Goal: Task Accomplishment & Management: Manage account settings

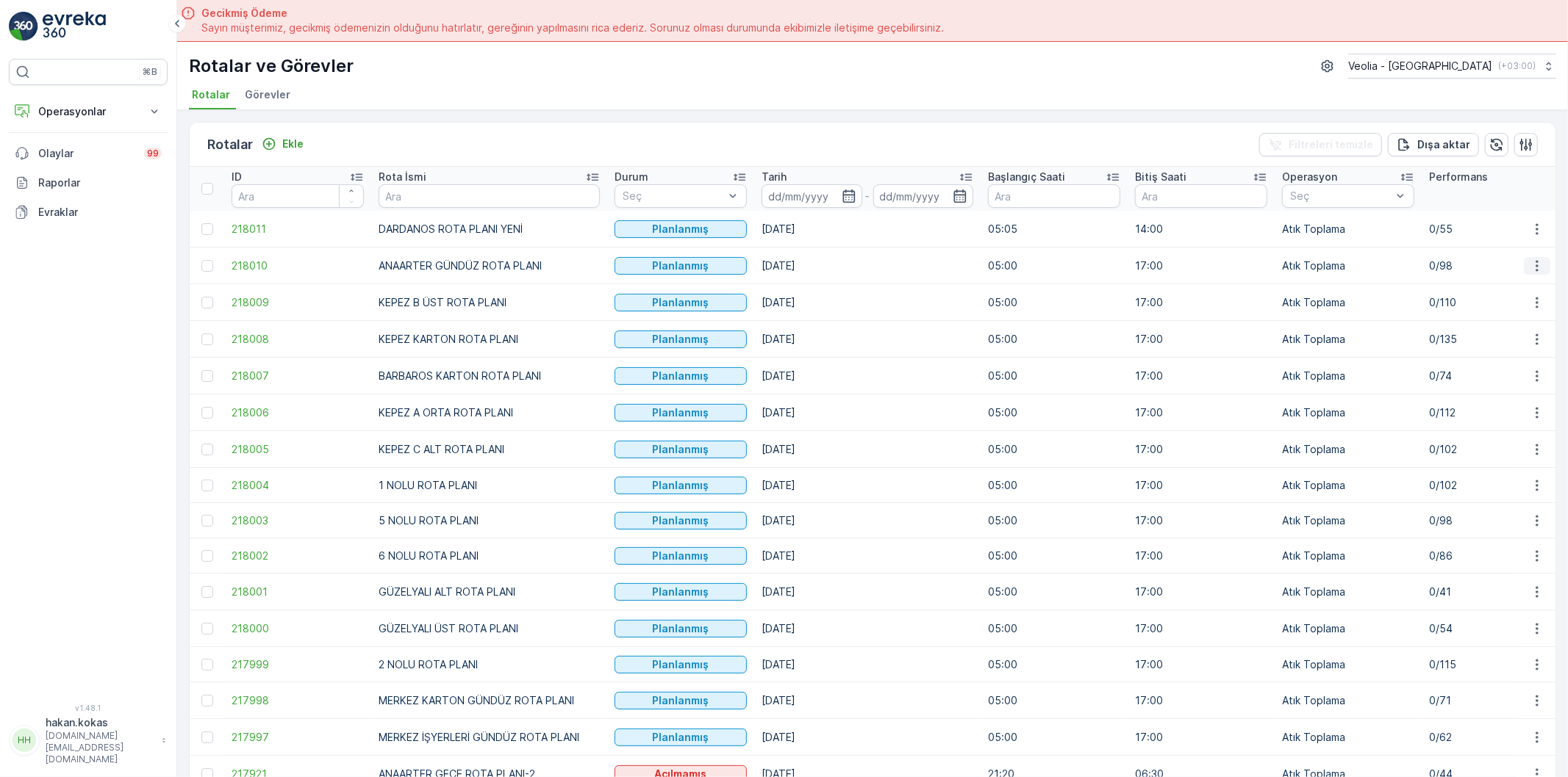
click at [1536, 268] on icon "button" at bounding box center [1537, 265] width 2 height 11
click at [1497, 341] on span "Atanan Kişiyi Değiştir" at bounding box center [1496, 348] width 103 height 15
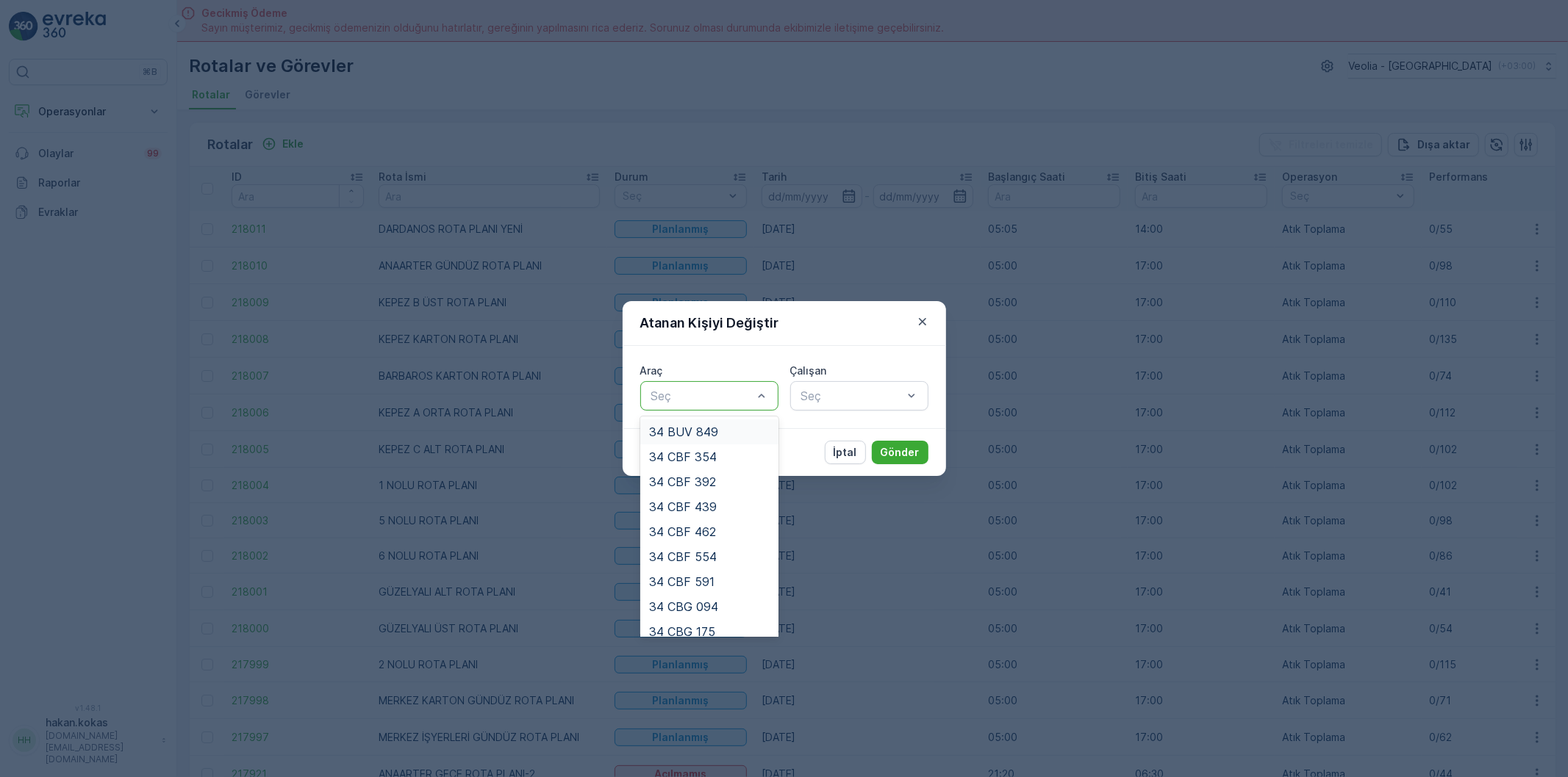
click at [730, 400] on div at bounding box center [702, 396] width 104 height 13
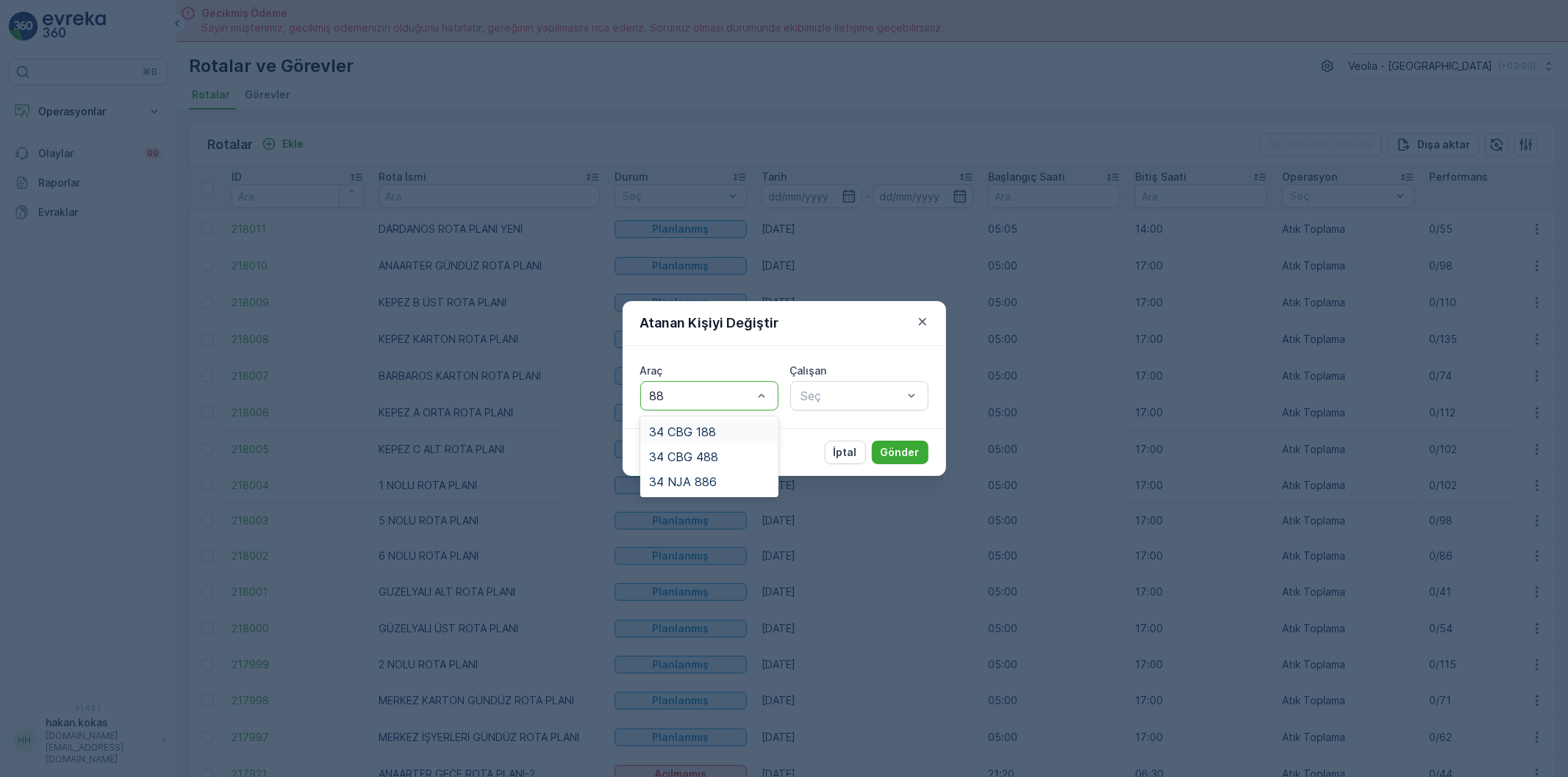
type input "886"
click at [698, 427] on span "34 NJA 886" at bounding box center [683, 431] width 68 height 13
click at [850, 392] on div at bounding box center [852, 396] width 104 height 13
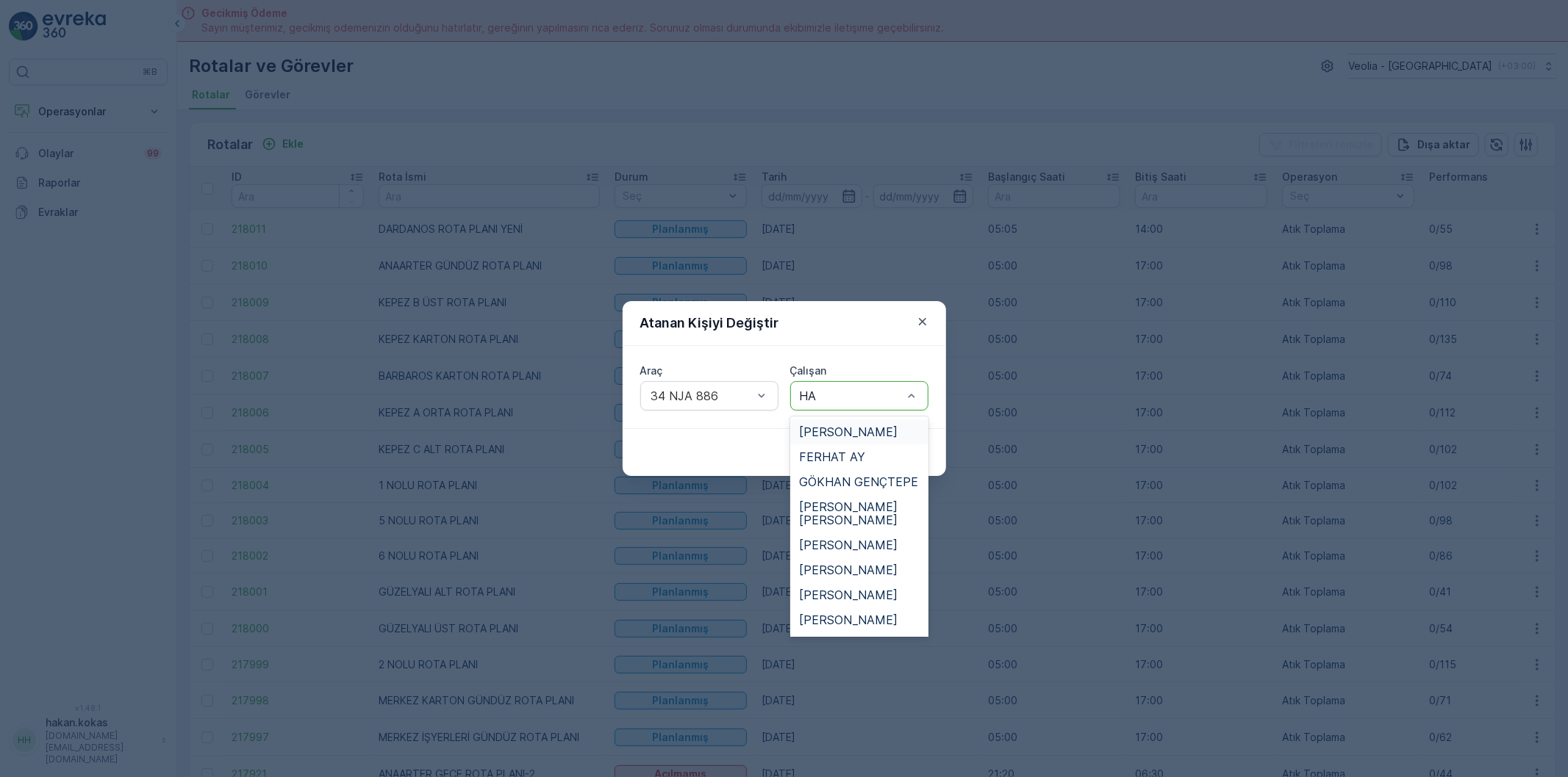
type input "HAS"
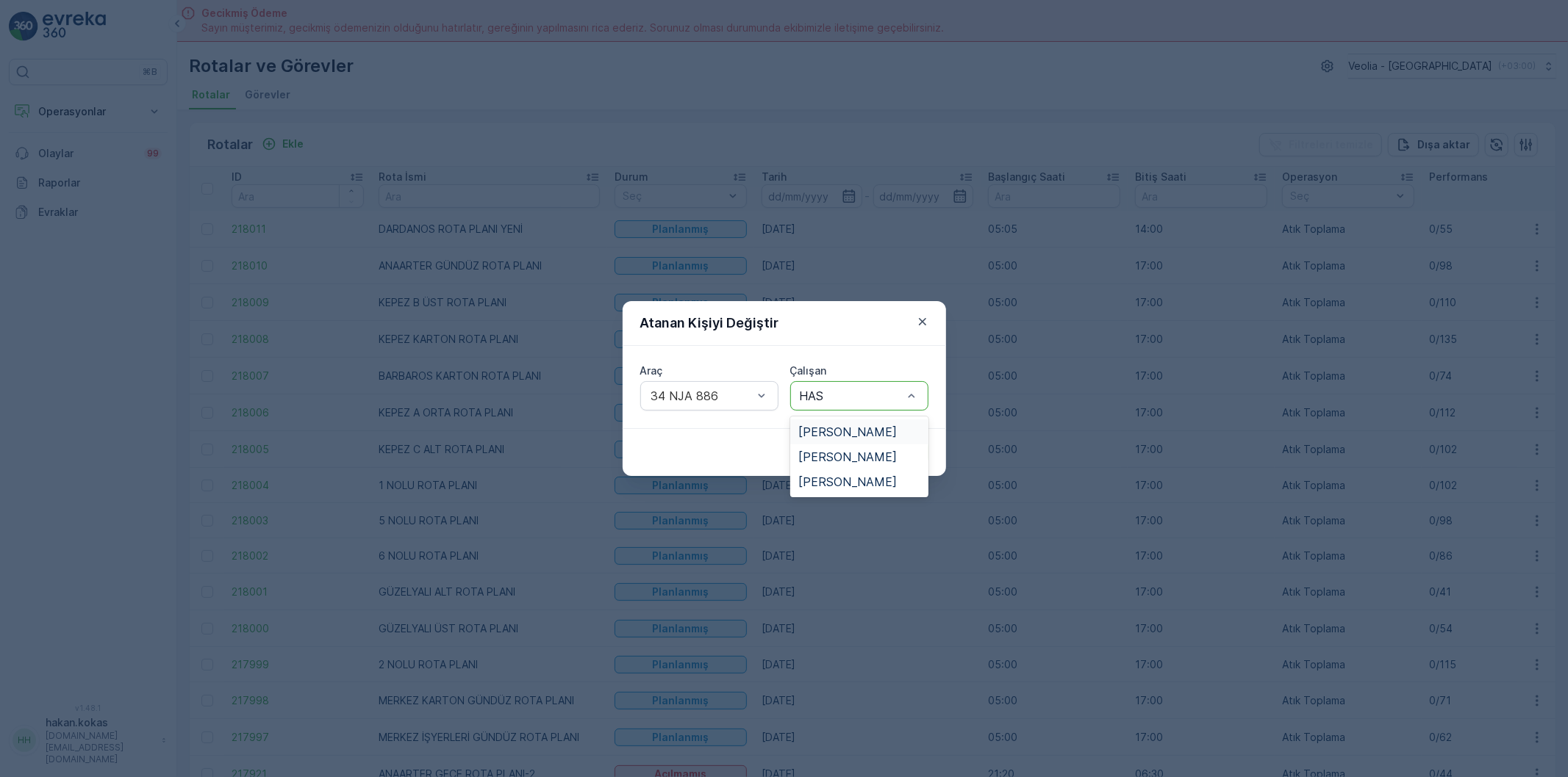
click at [857, 428] on span "[PERSON_NAME]" at bounding box center [848, 431] width 98 height 13
click at [899, 446] on p "Gönder" at bounding box center [900, 452] width 39 height 15
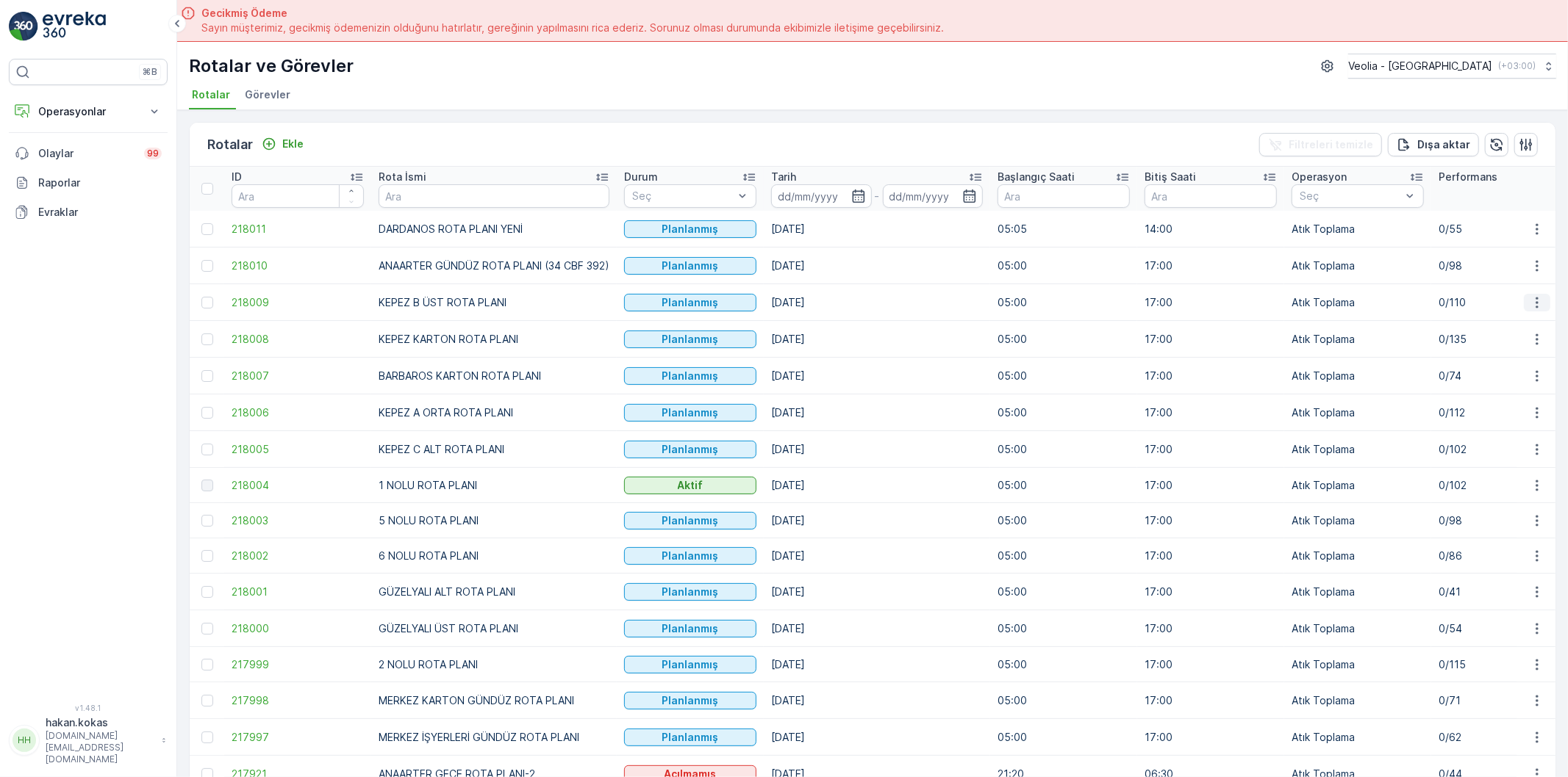
click at [1536, 302] on icon "button" at bounding box center [1537, 302] width 2 height 11
click at [1475, 385] on span "Atanan Kişiyi Değiştir" at bounding box center [1496, 386] width 103 height 15
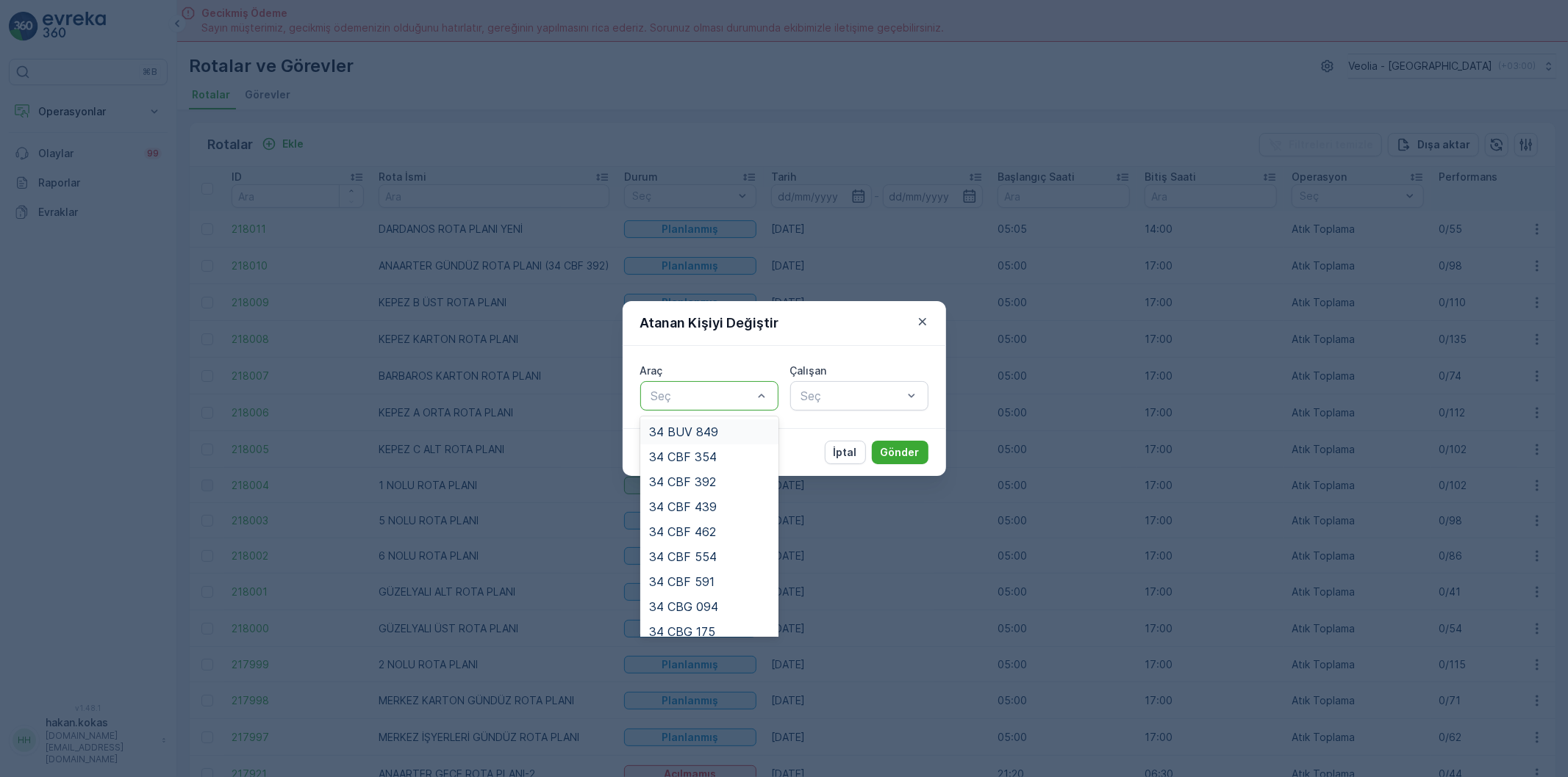
click at [710, 402] on div at bounding box center [702, 396] width 104 height 13
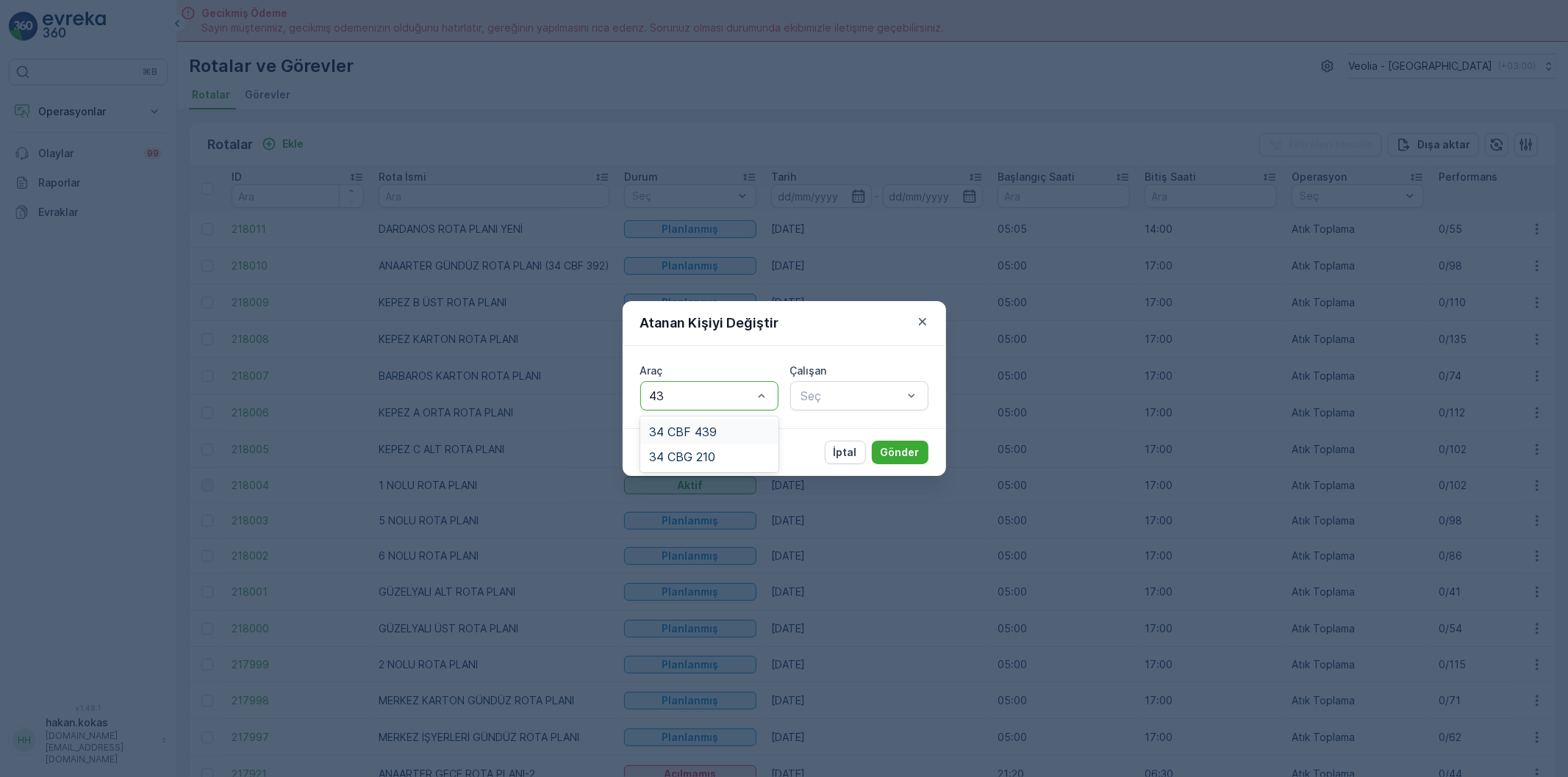
type input "439"
click at [700, 428] on span "34 CBF 439" at bounding box center [683, 431] width 68 height 13
click at [804, 401] on div at bounding box center [852, 396] width 104 height 13
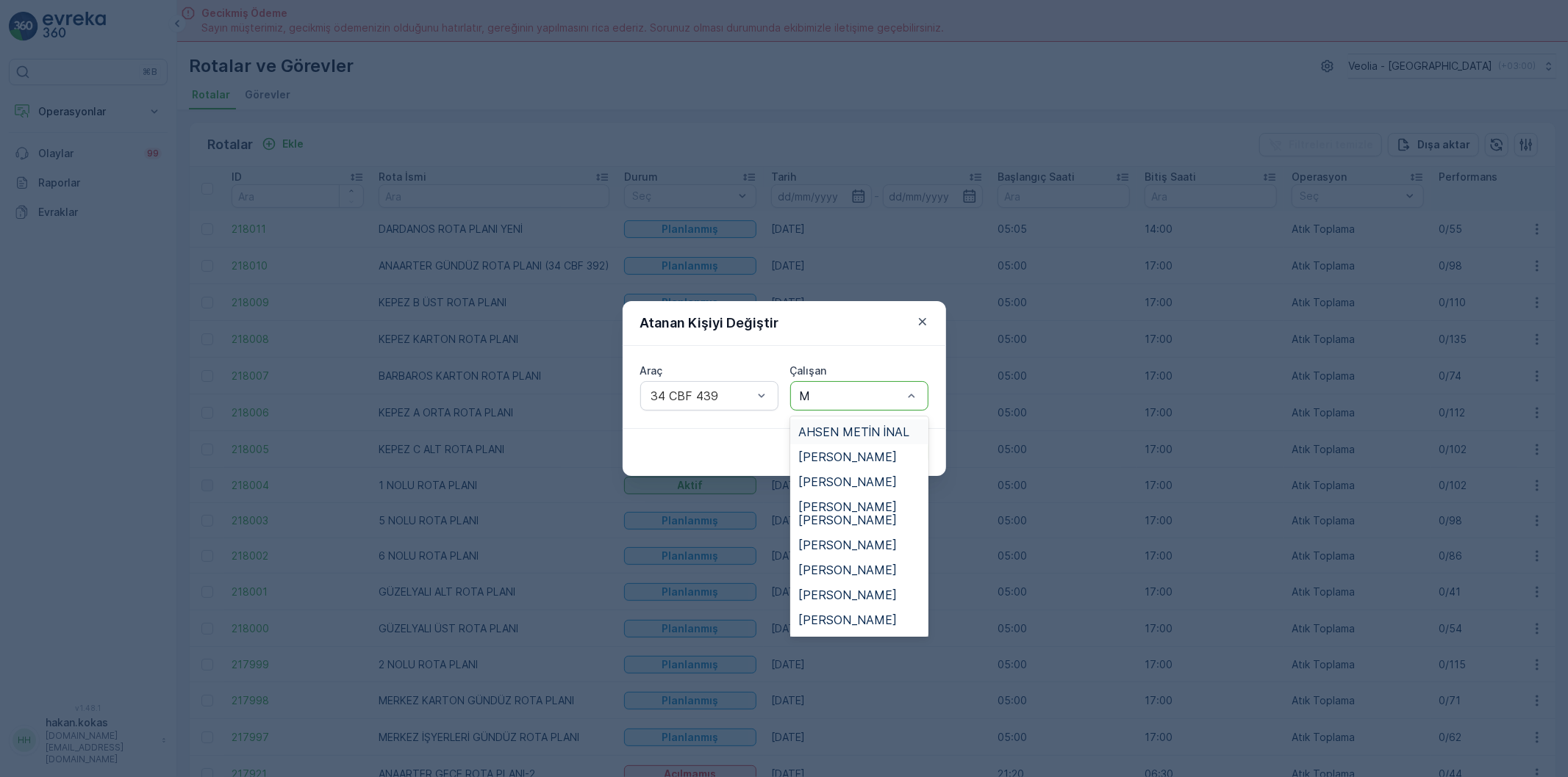
type input "MÜ"
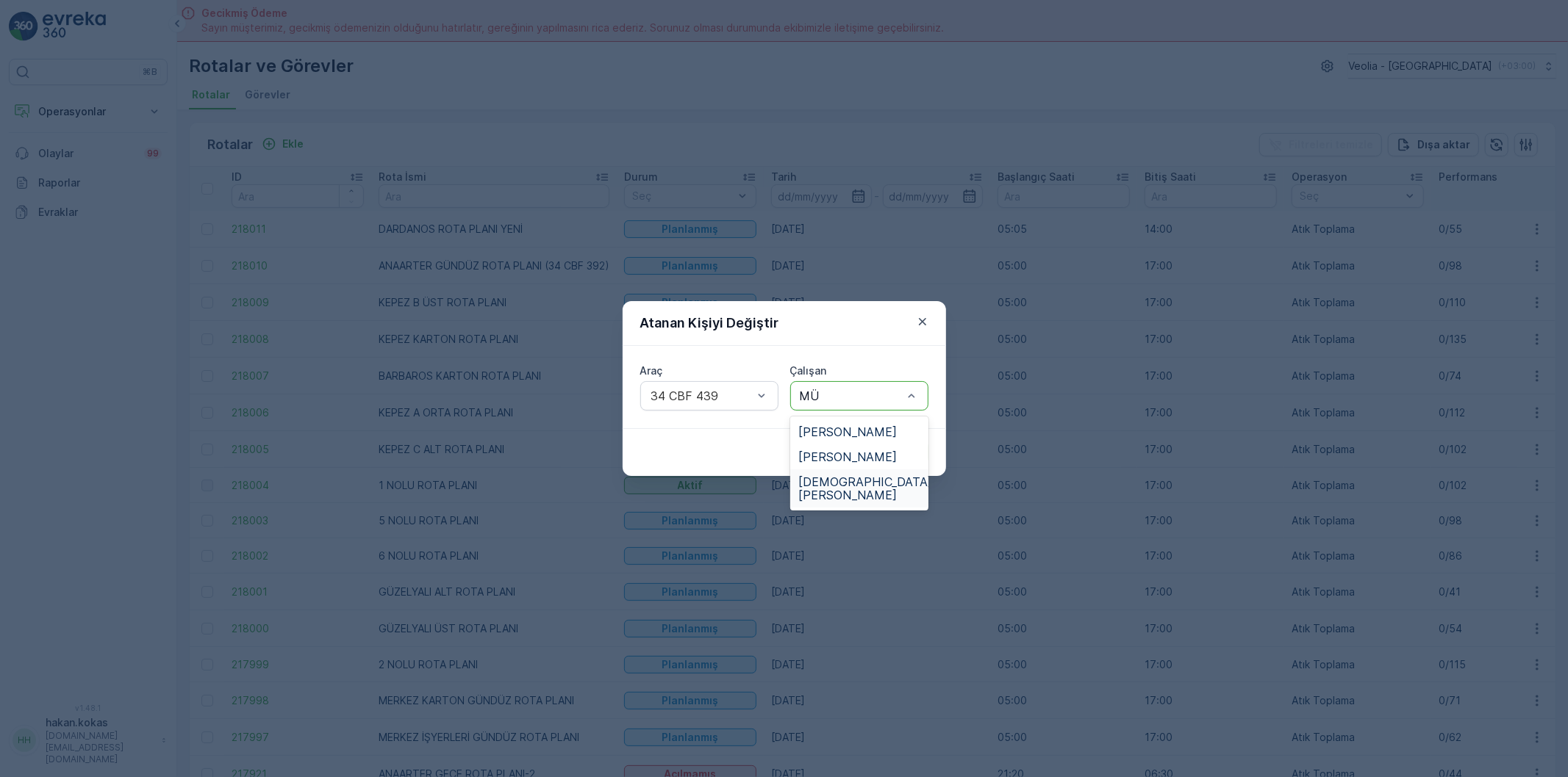
click at [856, 481] on span "[DEMOGRAPHIC_DATA][PERSON_NAME]" at bounding box center [866, 489] width 134 height 26
click at [900, 452] on p "Gönder" at bounding box center [900, 452] width 39 height 15
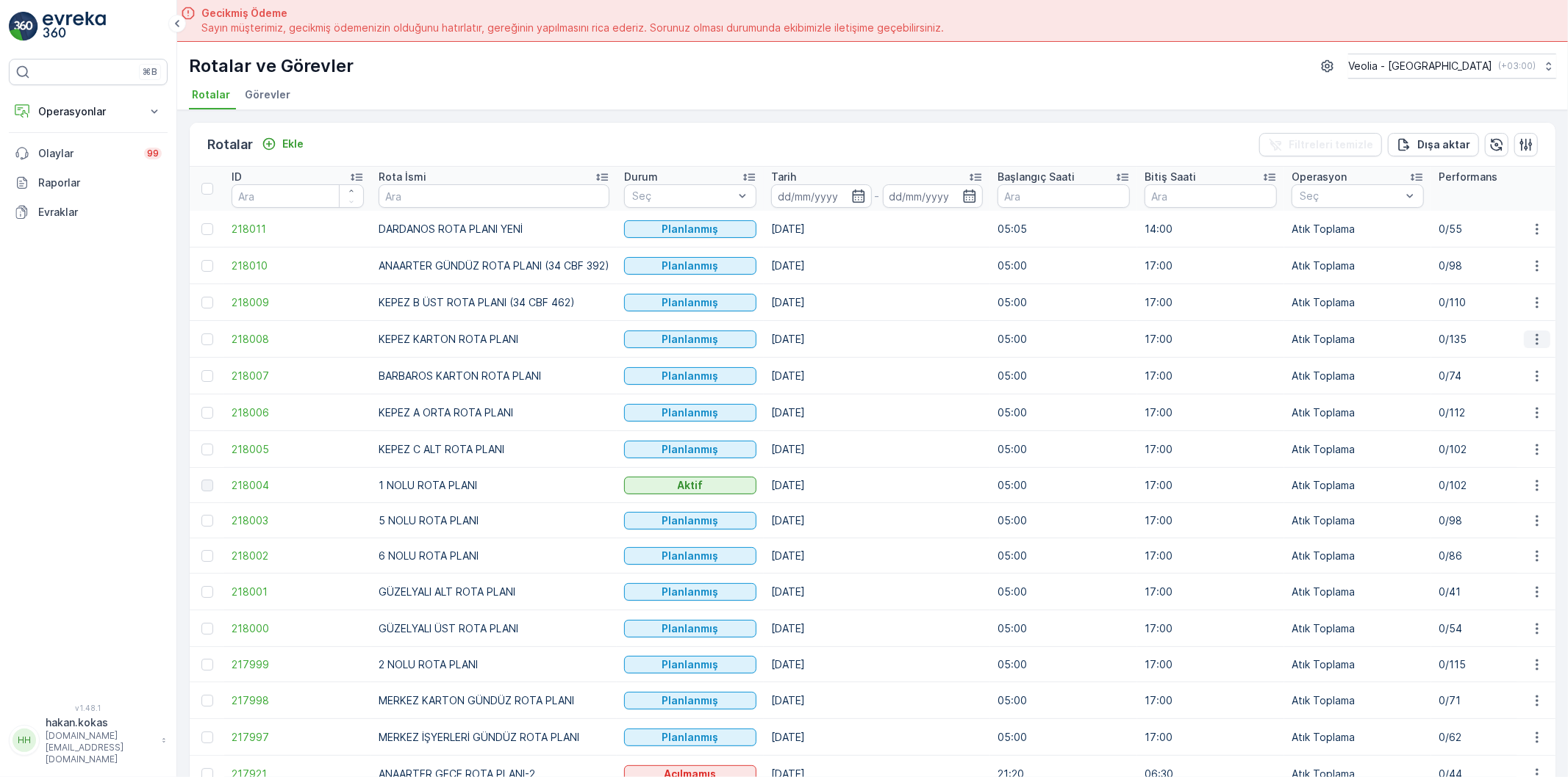
click at [1539, 337] on icon "button" at bounding box center [1537, 339] width 15 height 15
click at [1510, 420] on span "Atanan Kişiyi Değiştir" at bounding box center [1496, 423] width 103 height 15
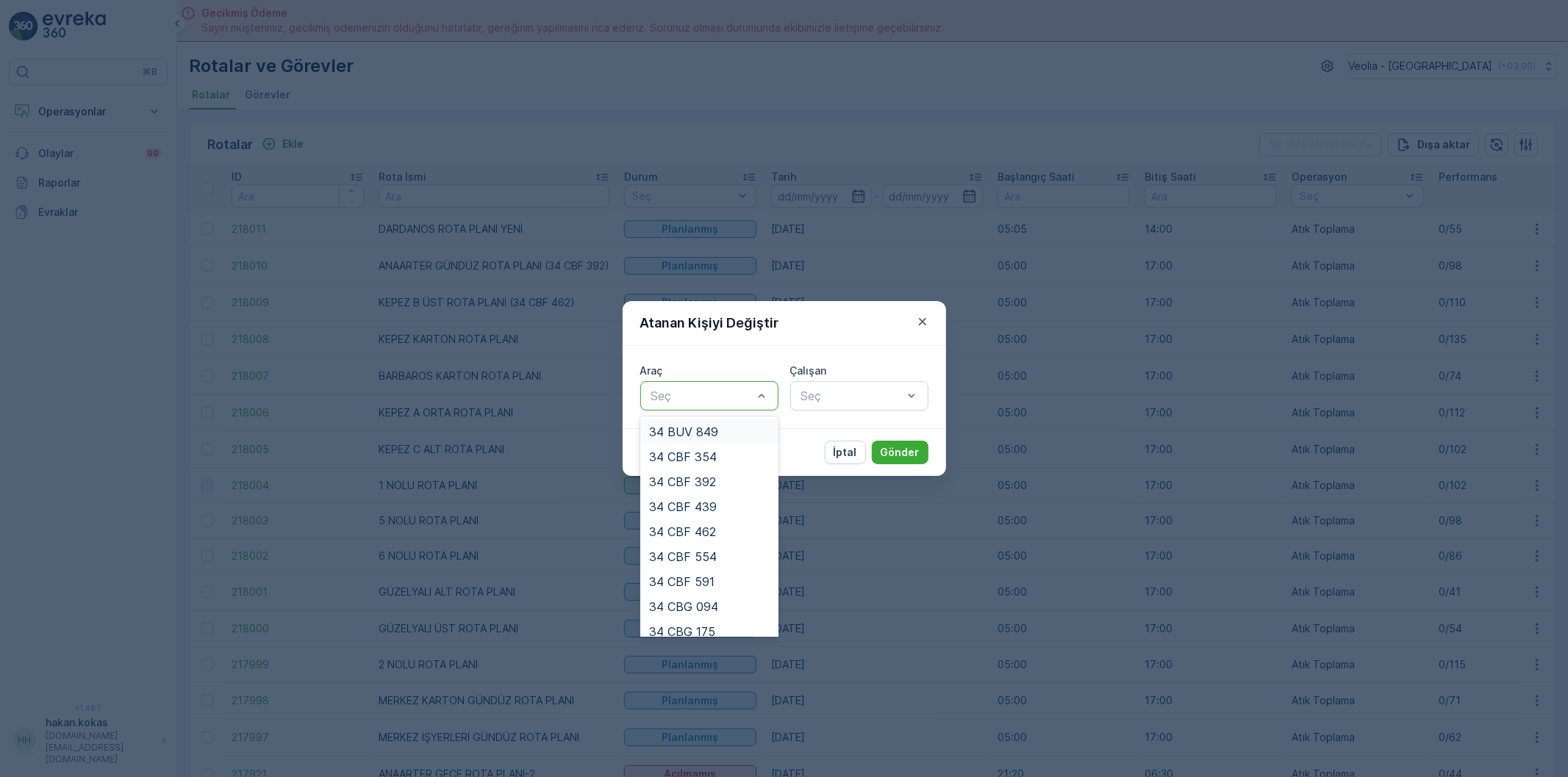
click at [739, 402] on div at bounding box center [702, 396] width 104 height 13
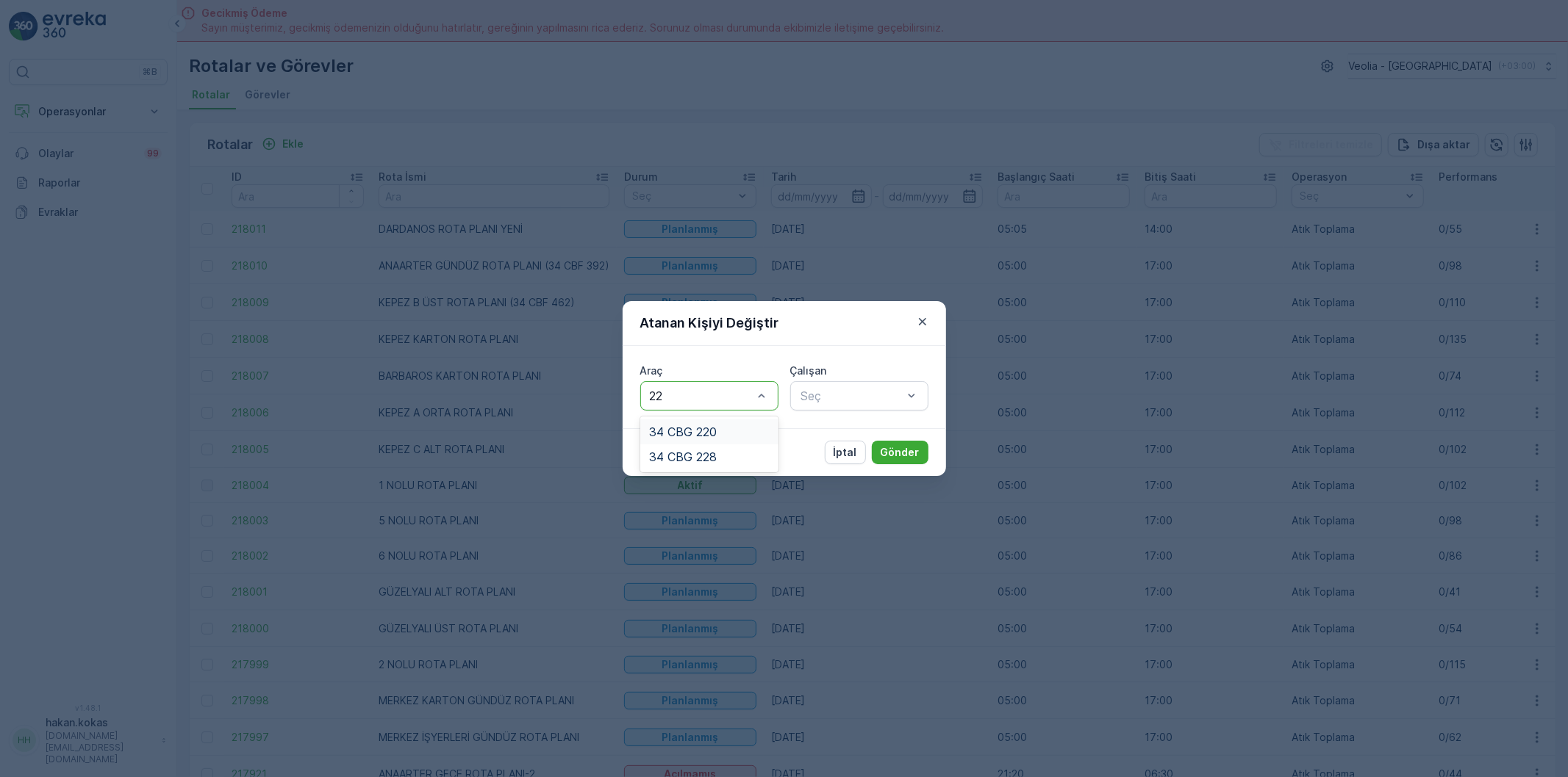
type input "220"
click at [738, 435] on div "34 CBG 220" at bounding box center [709, 431] width 120 height 13
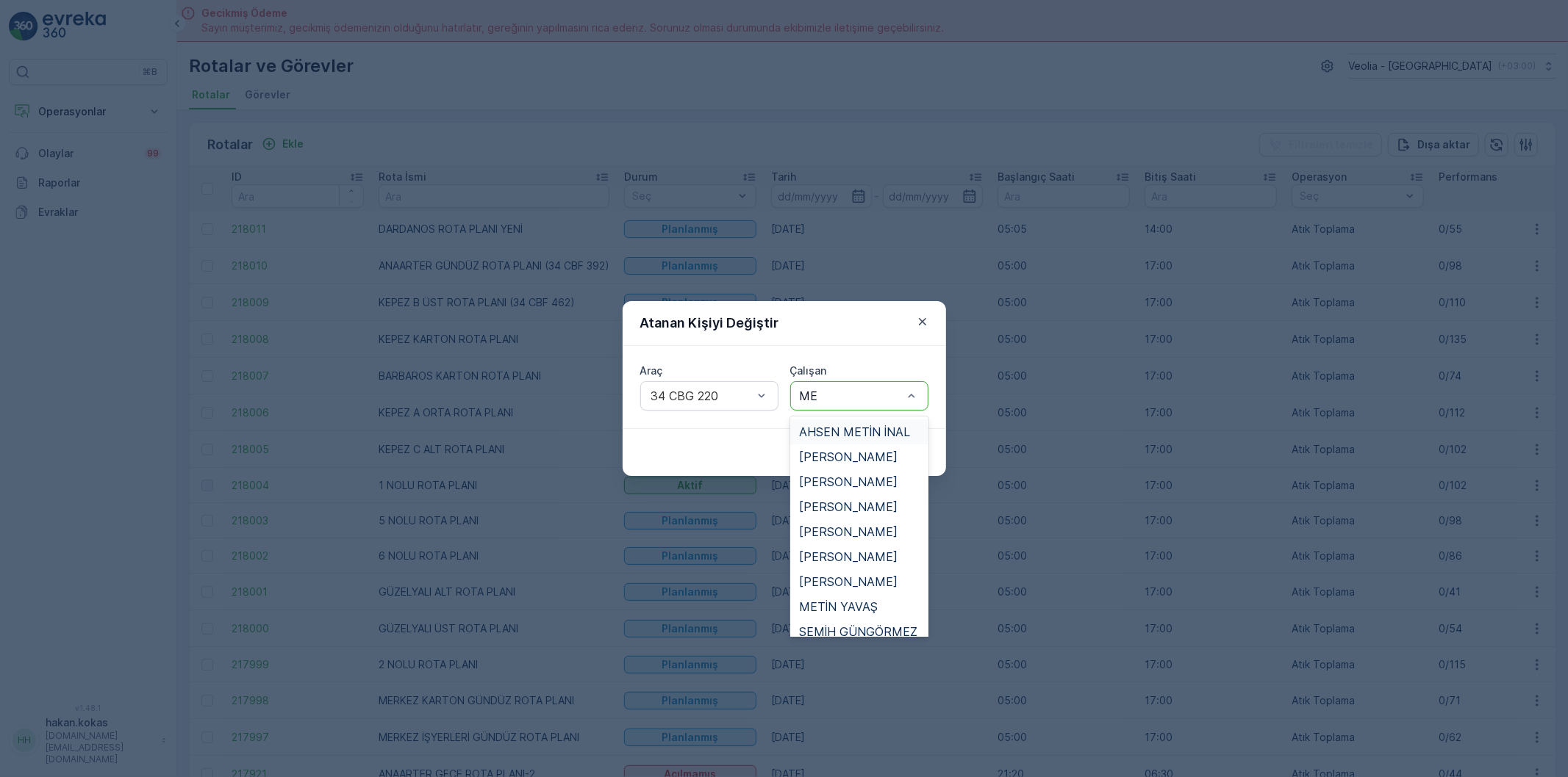
type input "MEM"
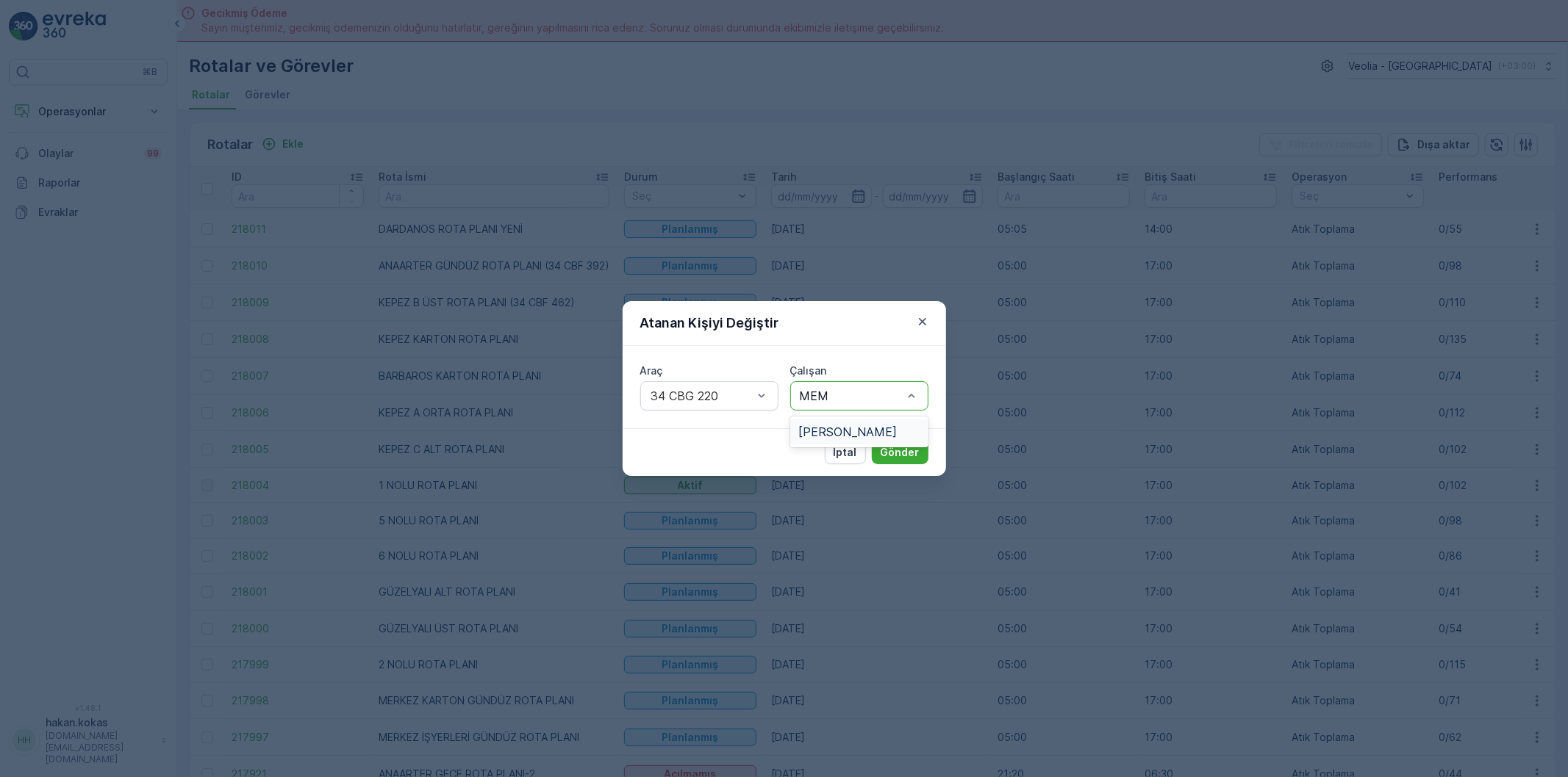
click at [829, 428] on span "[PERSON_NAME]" at bounding box center [848, 431] width 98 height 13
click at [897, 452] on p "Gönder" at bounding box center [900, 452] width 39 height 15
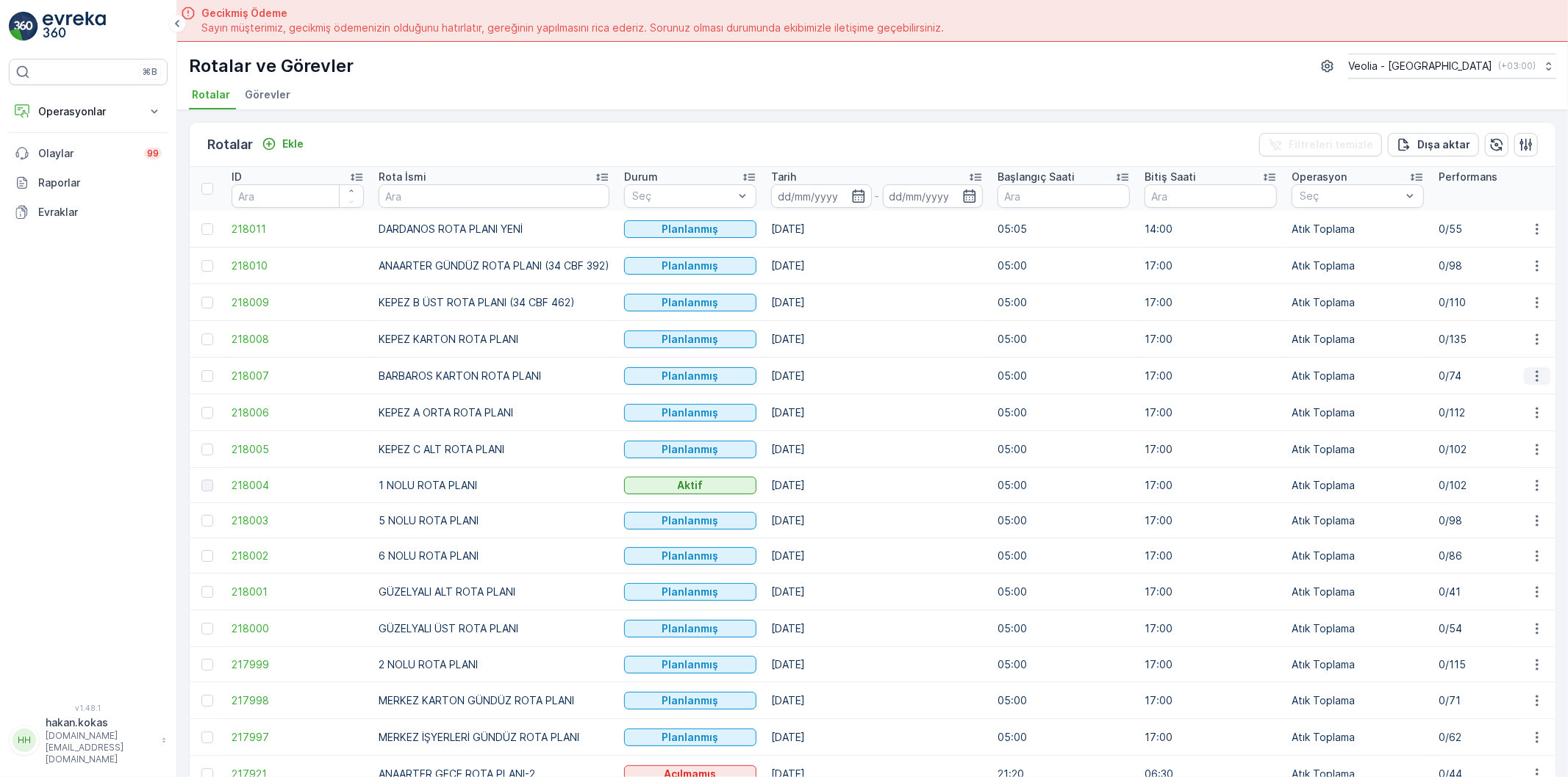
click at [1534, 374] on icon "button" at bounding box center [1537, 376] width 15 height 15
click at [1492, 456] on span "Atanan Kişiyi Değiştir" at bounding box center [1496, 460] width 103 height 15
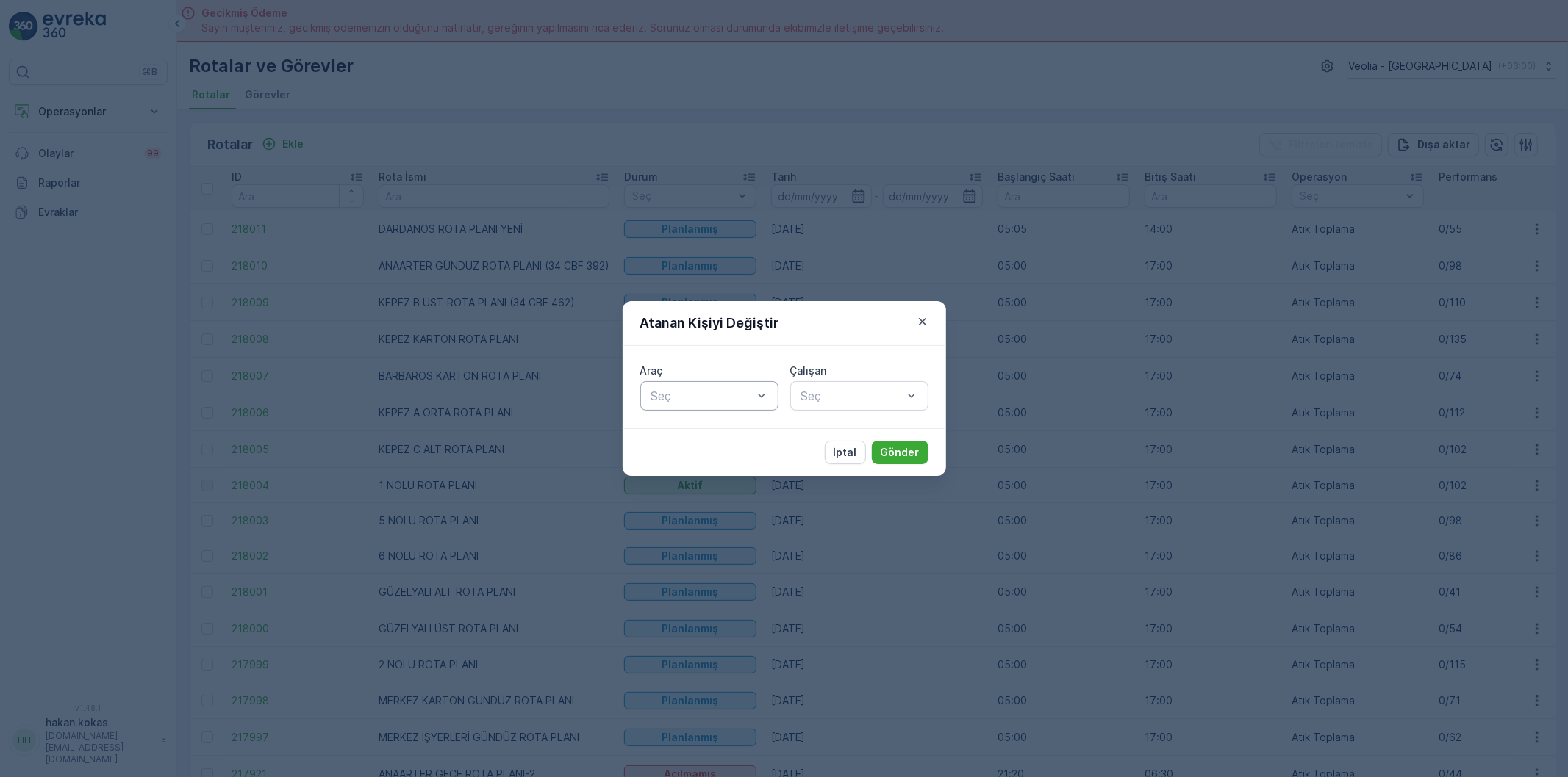
click at [715, 400] on div at bounding box center [702, 396] width 104 height 13
type input "462"
click at [715, 425] on span "34 CBF 462" at bounding box center [682, 431] width 67 height 13
click at [818, 395] on div at bounding box center [852, 396] width 104 height 13
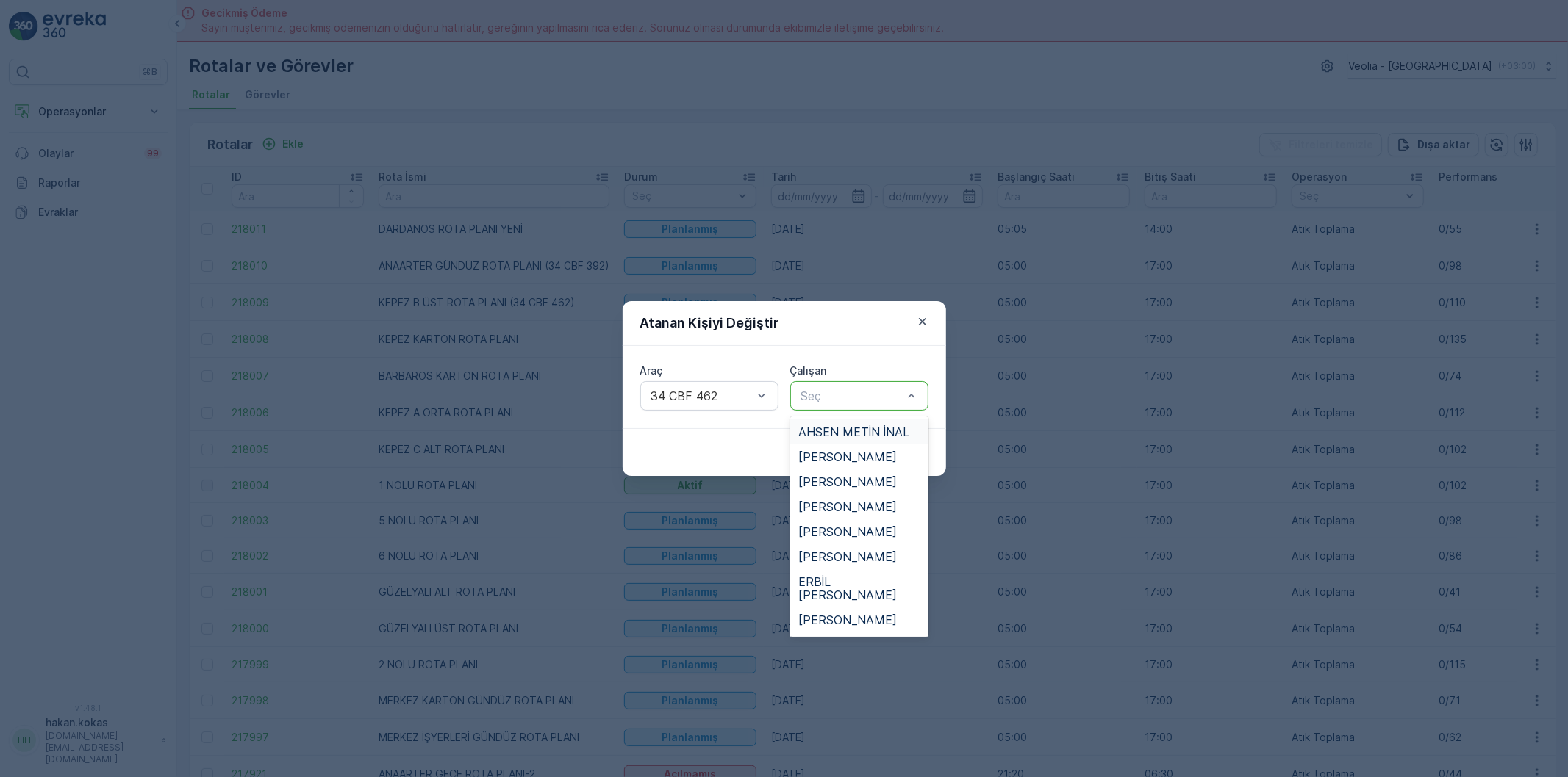
type input "B"
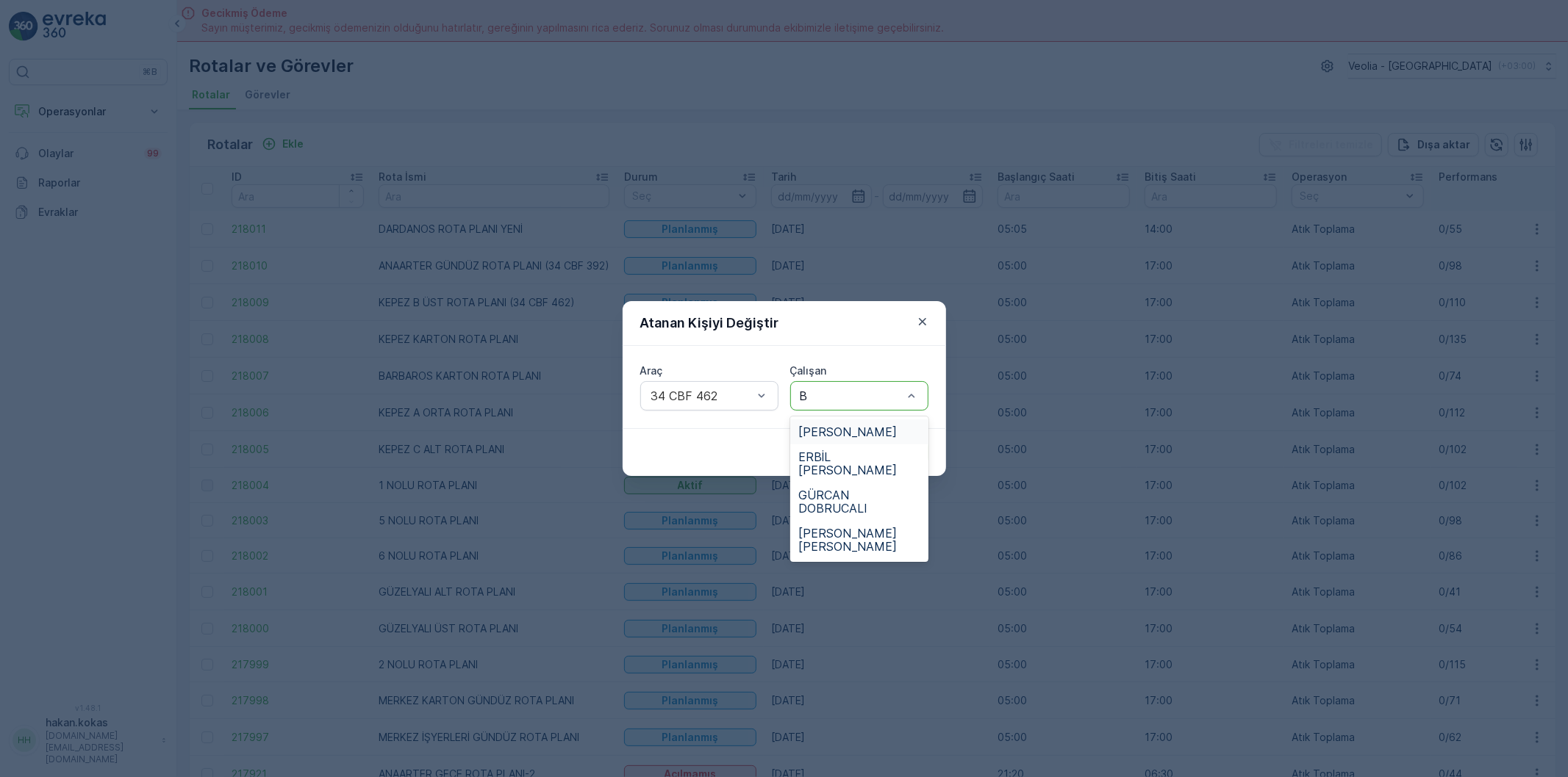
click at [847, 430] on span "[PERSON_NAME]" at bounding box center [848, 431] width 98 height 13
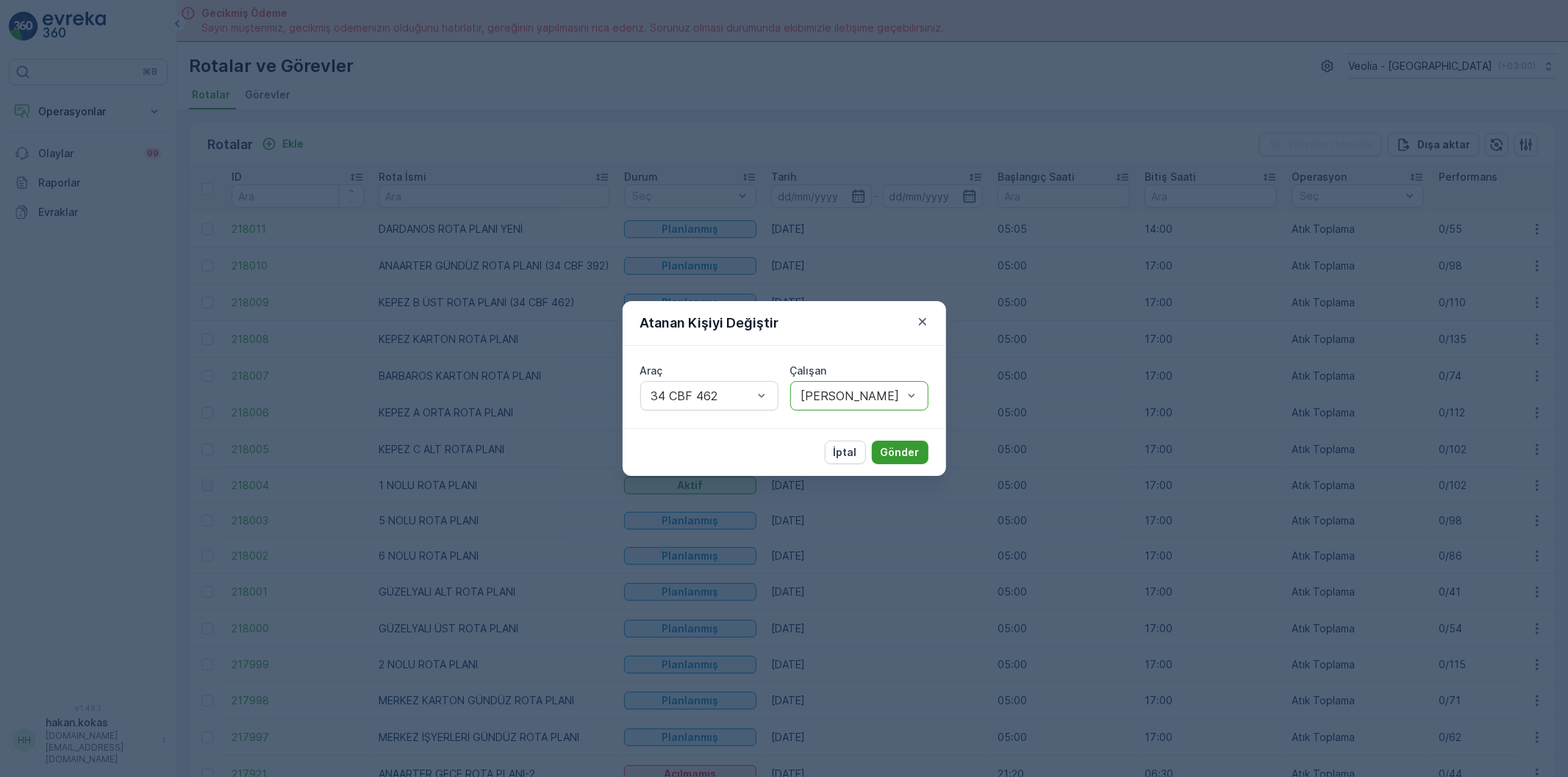
click at [888, 446] on p "Gönder" at bounding box center [900, 452] width 39 height 15
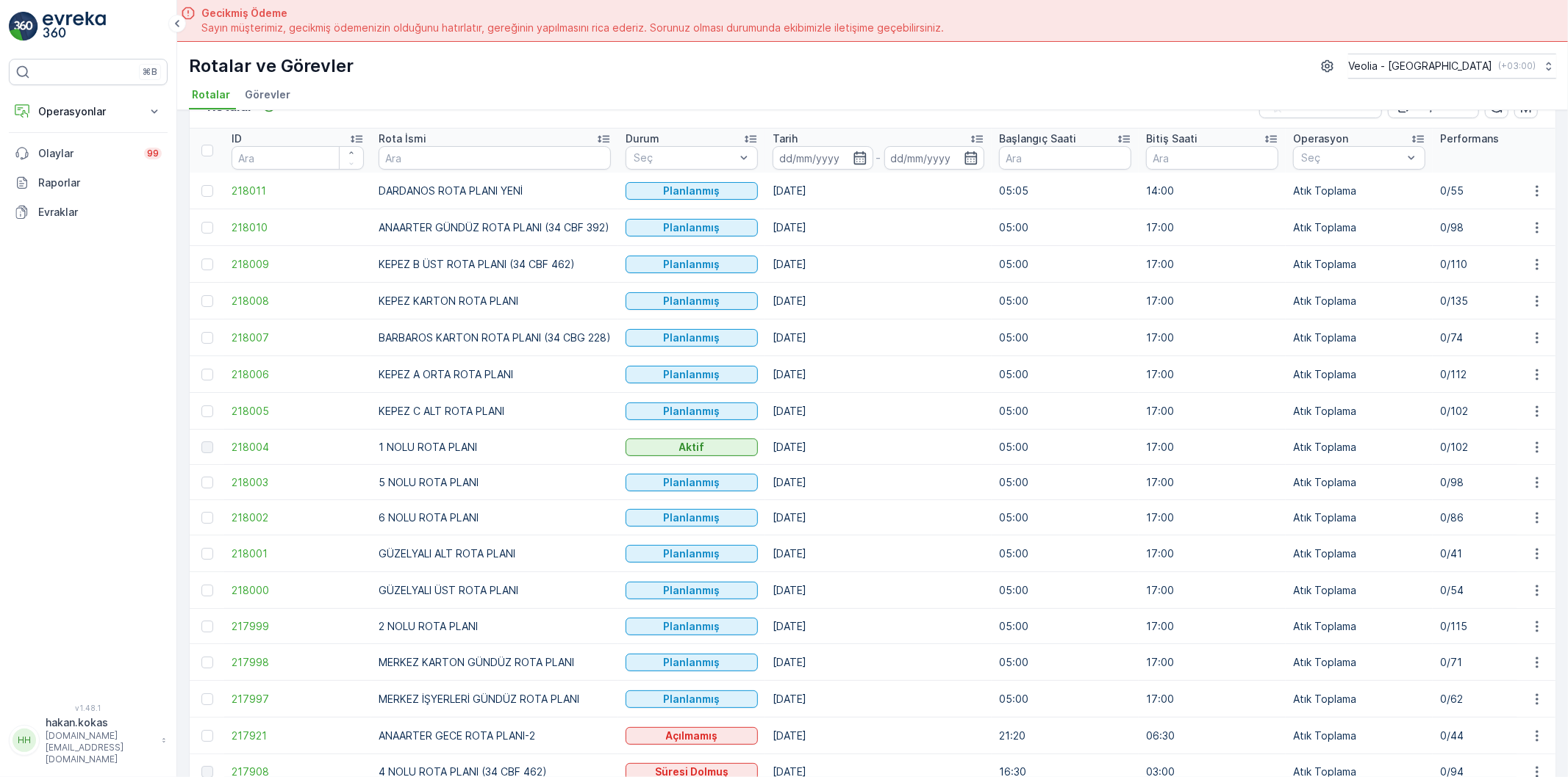
scroll to position [81, 0]
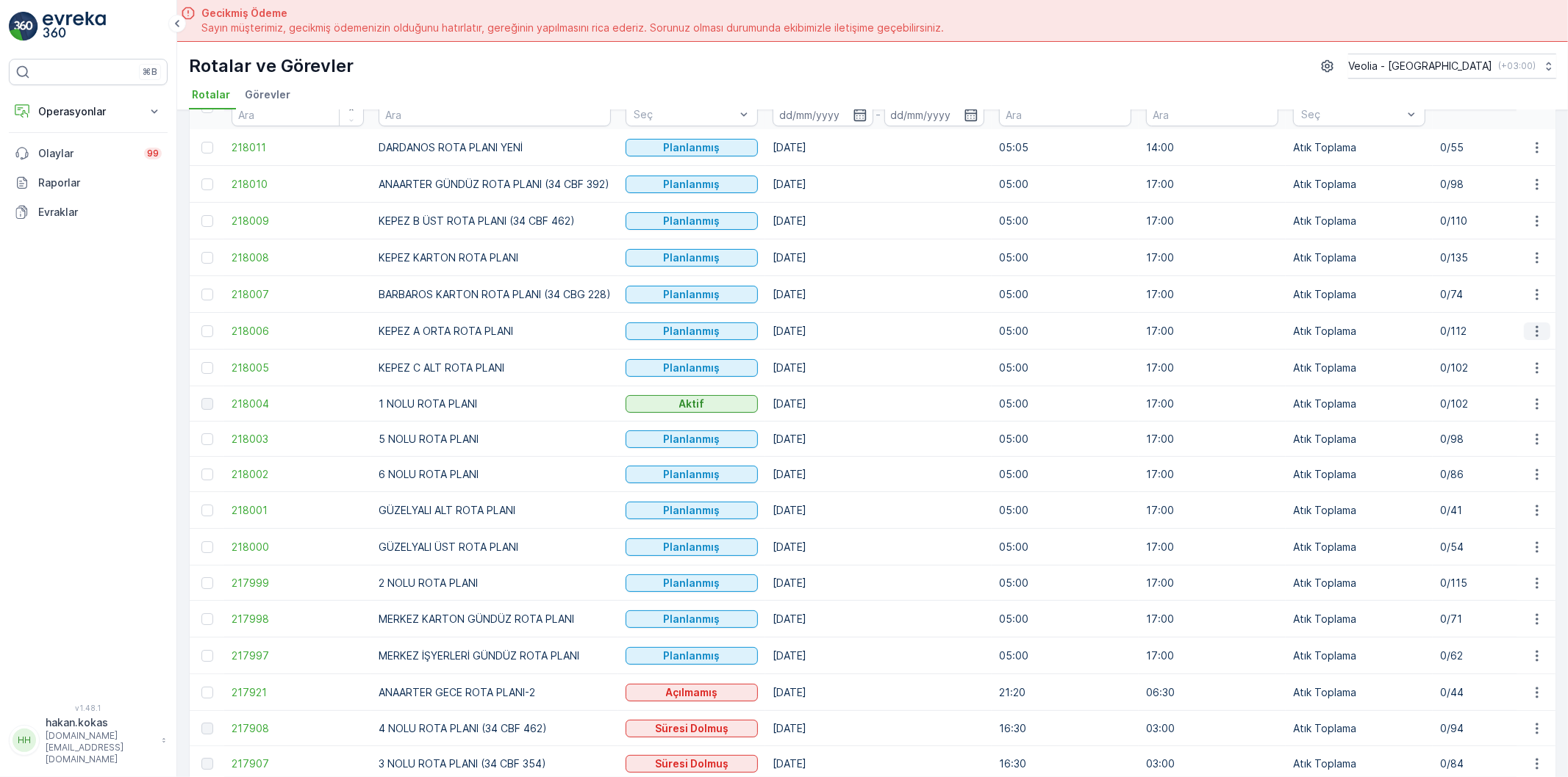
click at [1533, 329] on icon "button" at bounding box center [1537, 331] width 15 height 15
click at [1486, 414] on span "Atanan Kişiyi Değiştir" at bounding box center [1496, 416] width 103 height 15
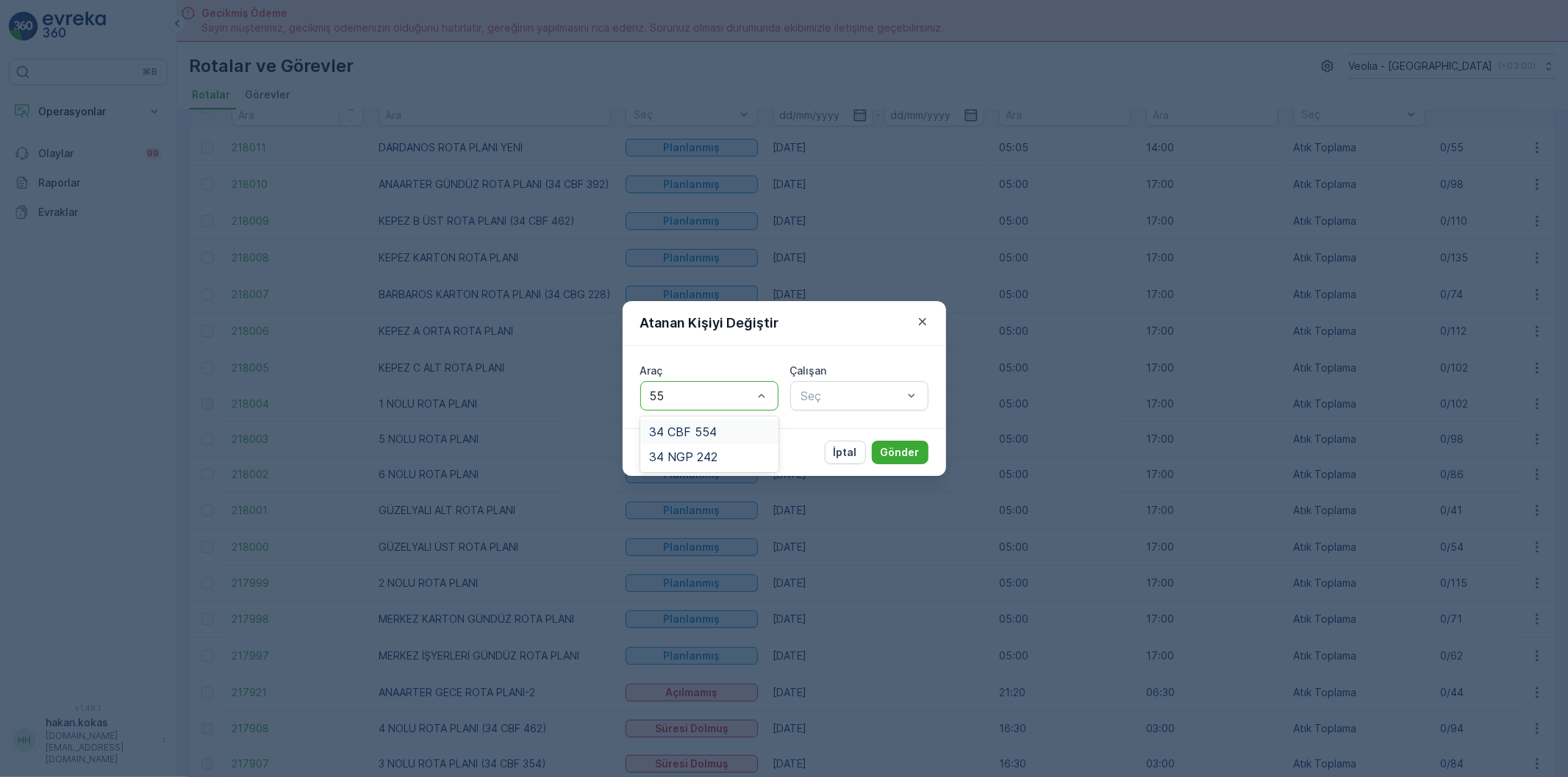
type input "554"
click at [715, 423] on div "34 CBF 554" at bounding box center [709, 432] width 138 height 25
click at [876, 407] on div "Seç" at bounding box center [859, 396] width 138 height 29
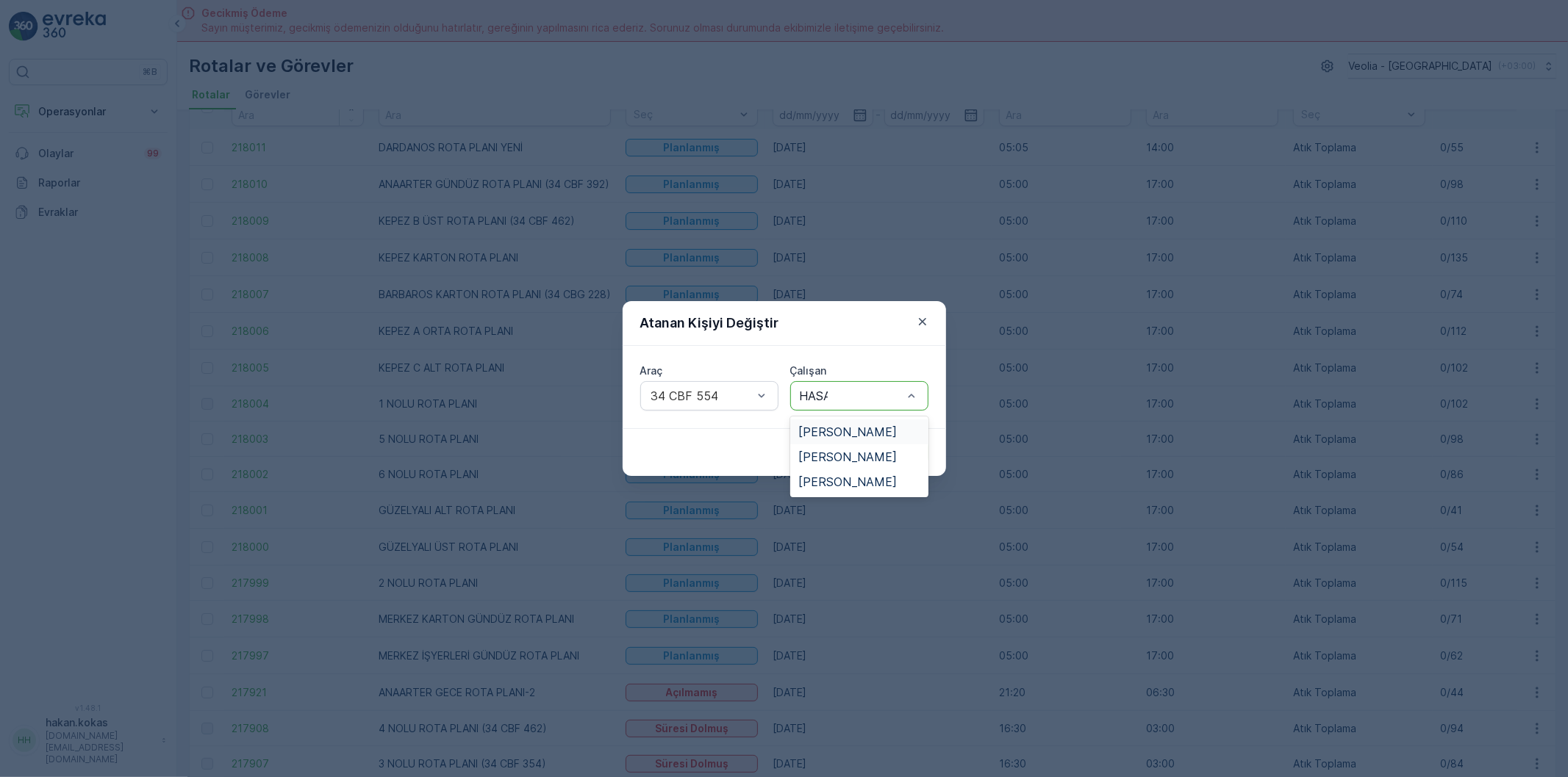
type input "[PERSON_NAME]"
click at [857, 480] on span "[PERSON_NAME]" at bounding box center [848, 482] width 98 height 13
click at [900, 445] on p "Gönder" at bounding box center [900, 452] width 39 height 15
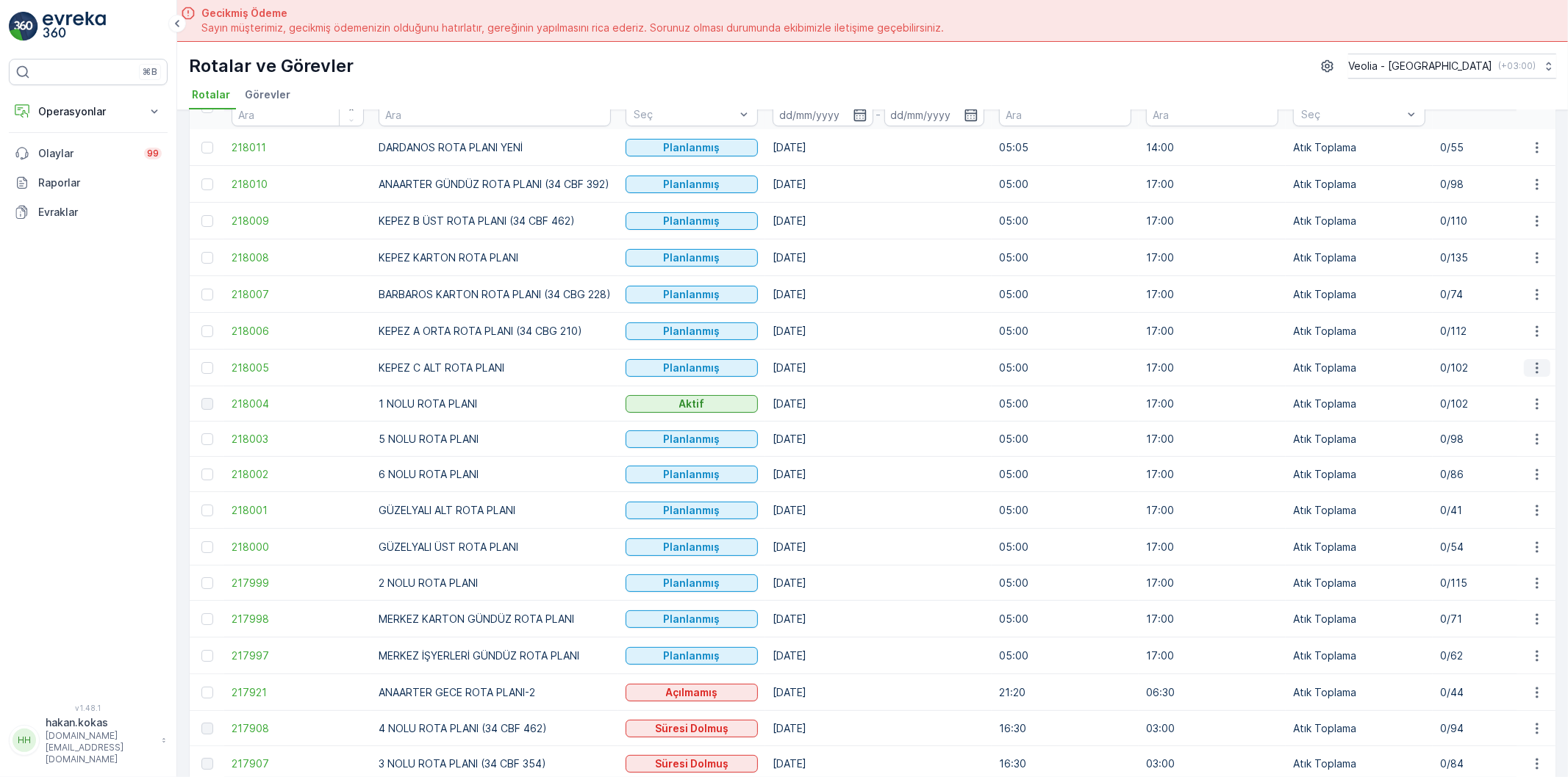
click at [1531, 370] on icon "button" at bounding box center [1537, 367] width 15 height 15
click at [1473, 449] on span "Atanan Kişiyi Değiştir" at bounding box center [1496, 453] width 103 height 15
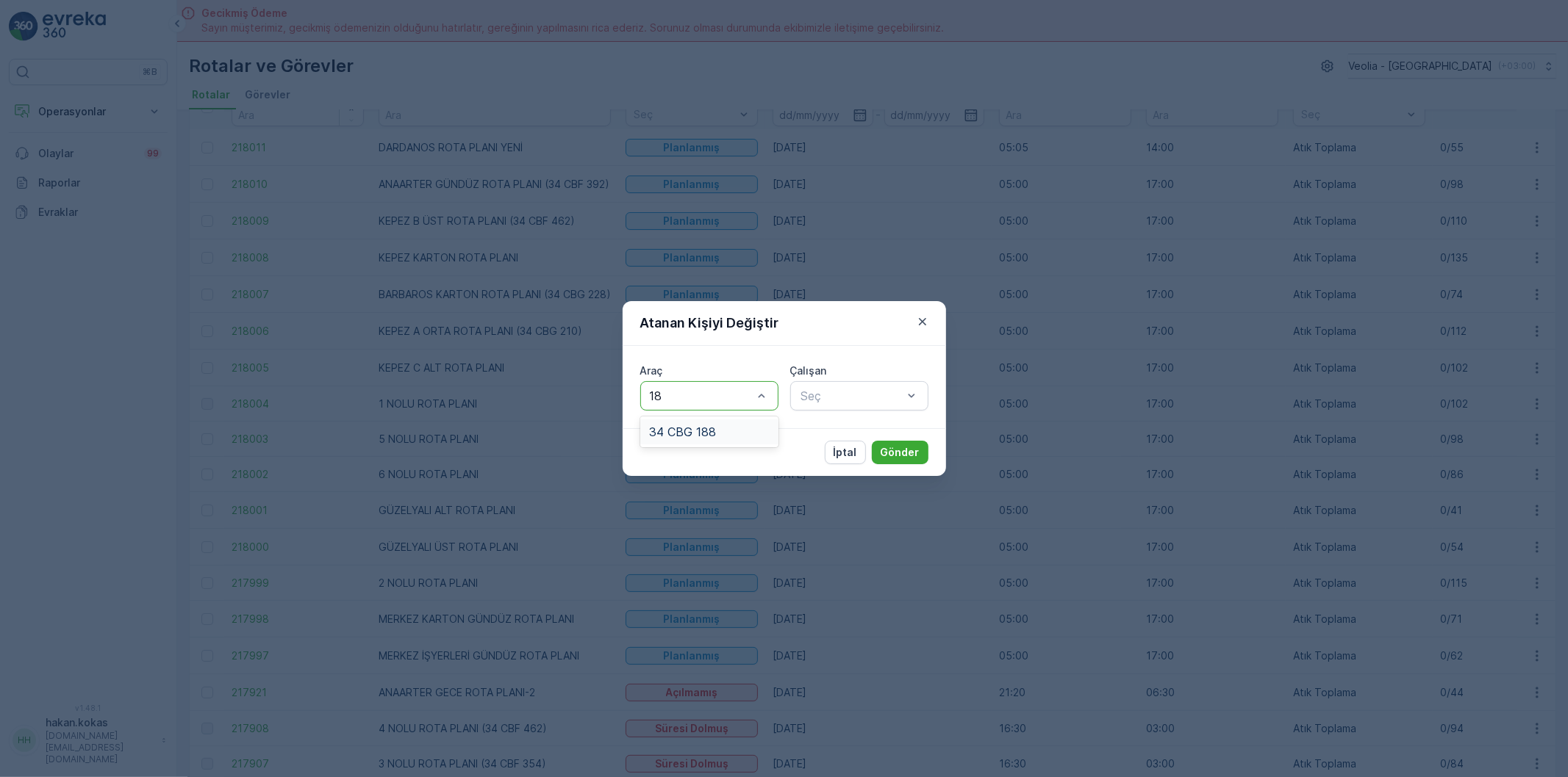
type input "188"
click at [715, 427] on div "34 CBG 188" at bounding box center [709, 431] width 120 height 13
click at [828, 395] on div at bounding box center [852, 396] width 104 height 13
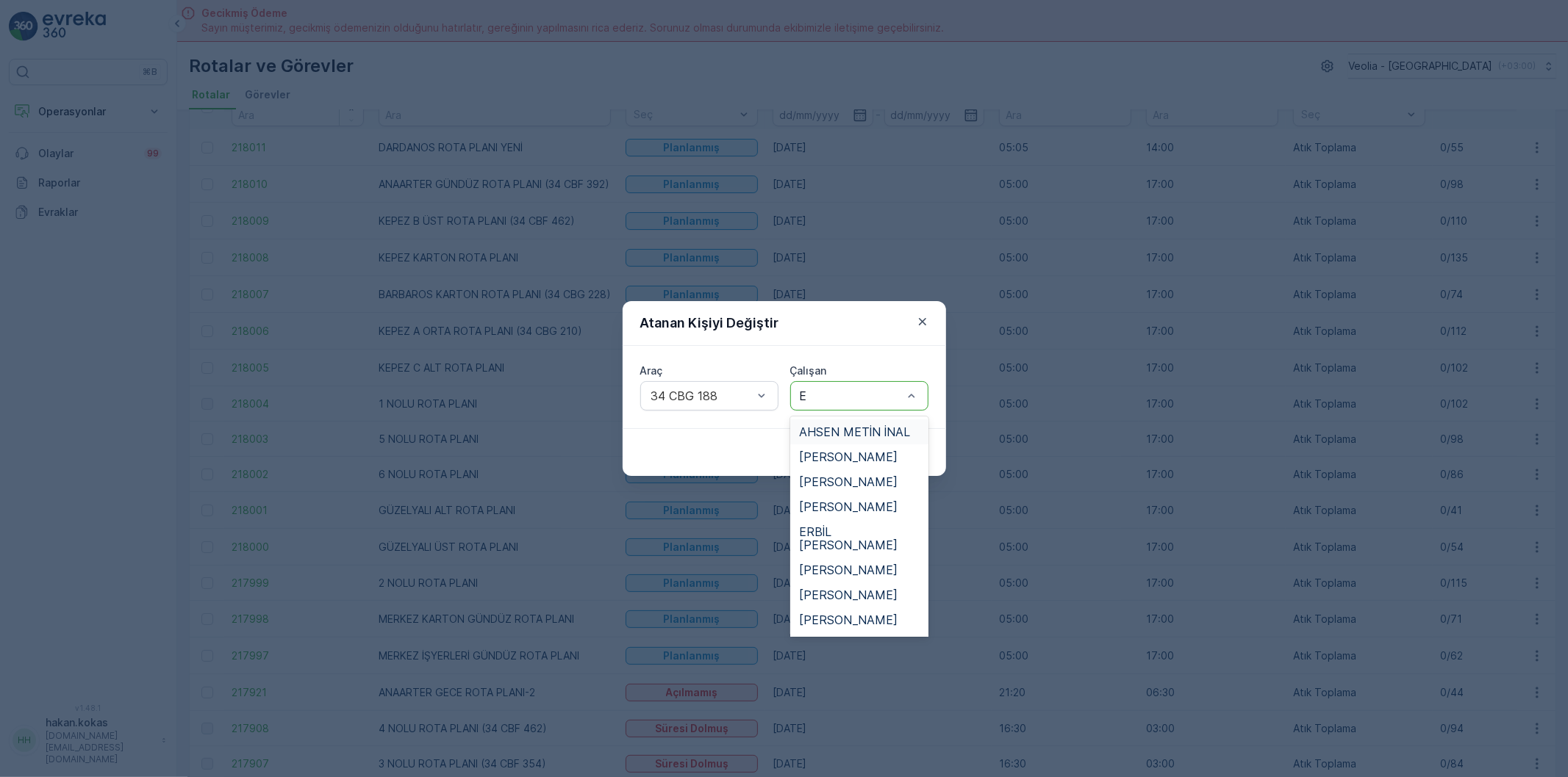
type input "ER"
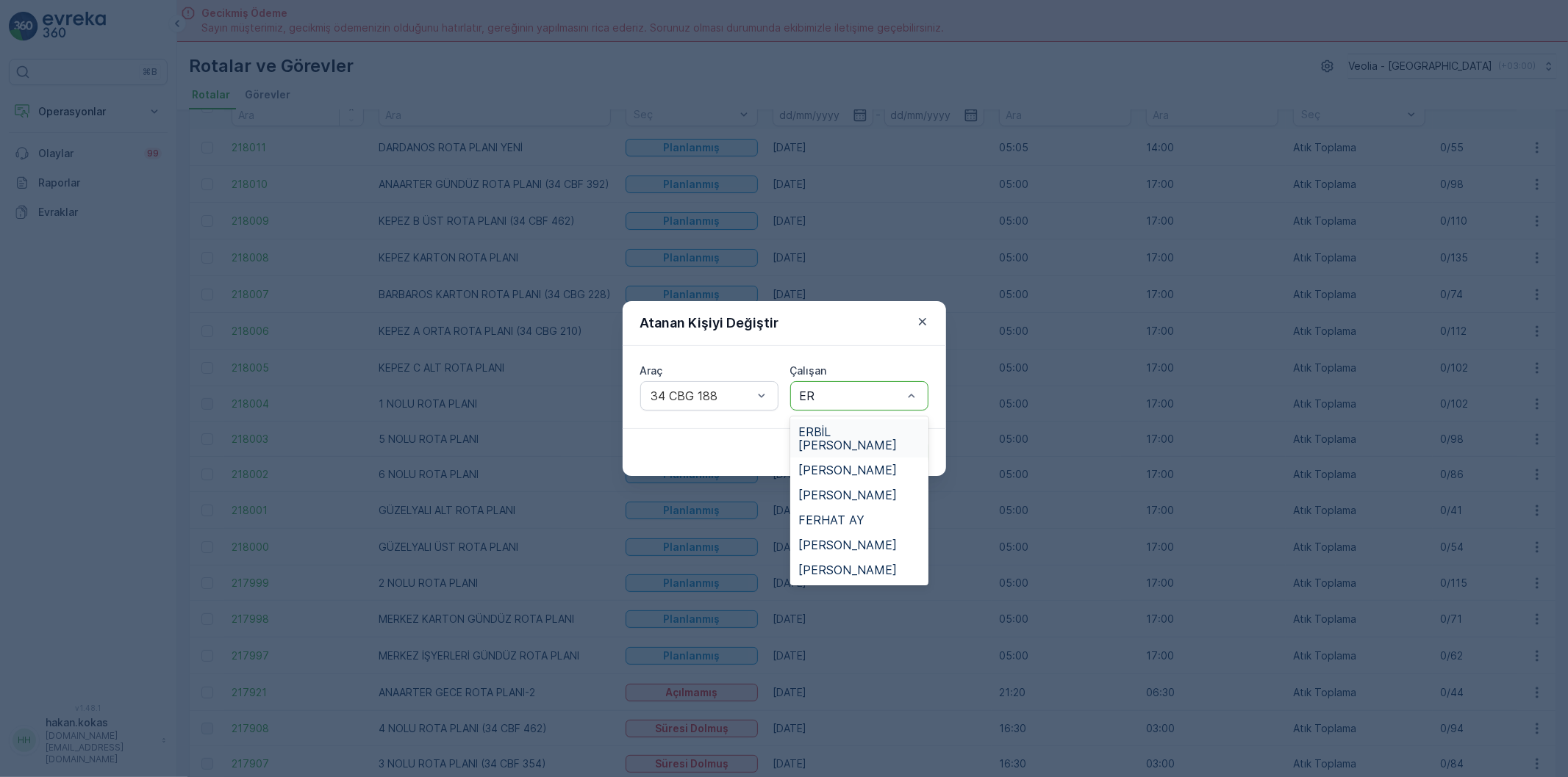
click at [839, 427] on span "ERBİL [PERSON_NAME]" at bounding box center [859, 438] width 120 height 26
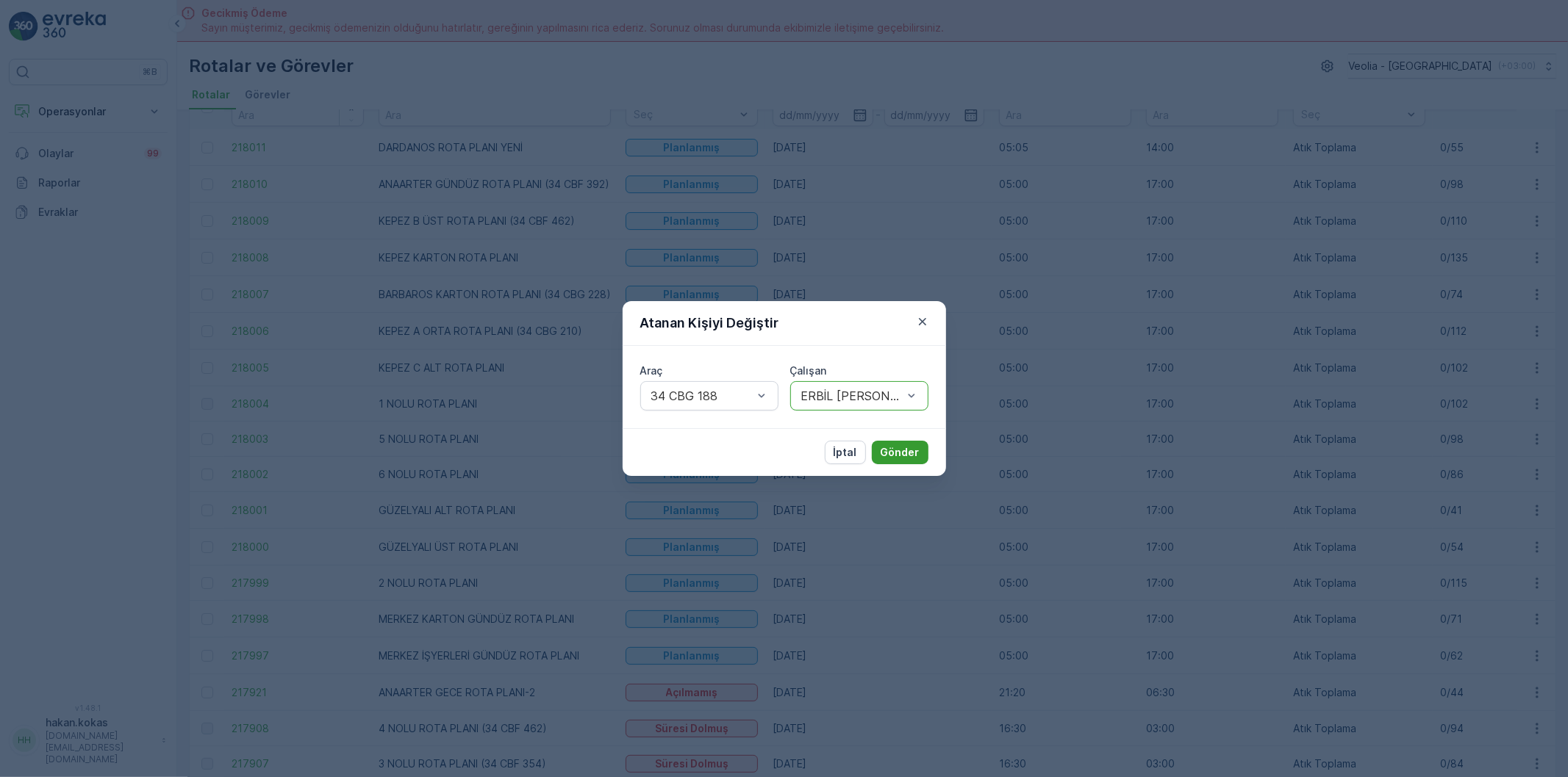
click at [890, 451] on p "Gönder" at bounding box center [900, 452] width 39 height 15
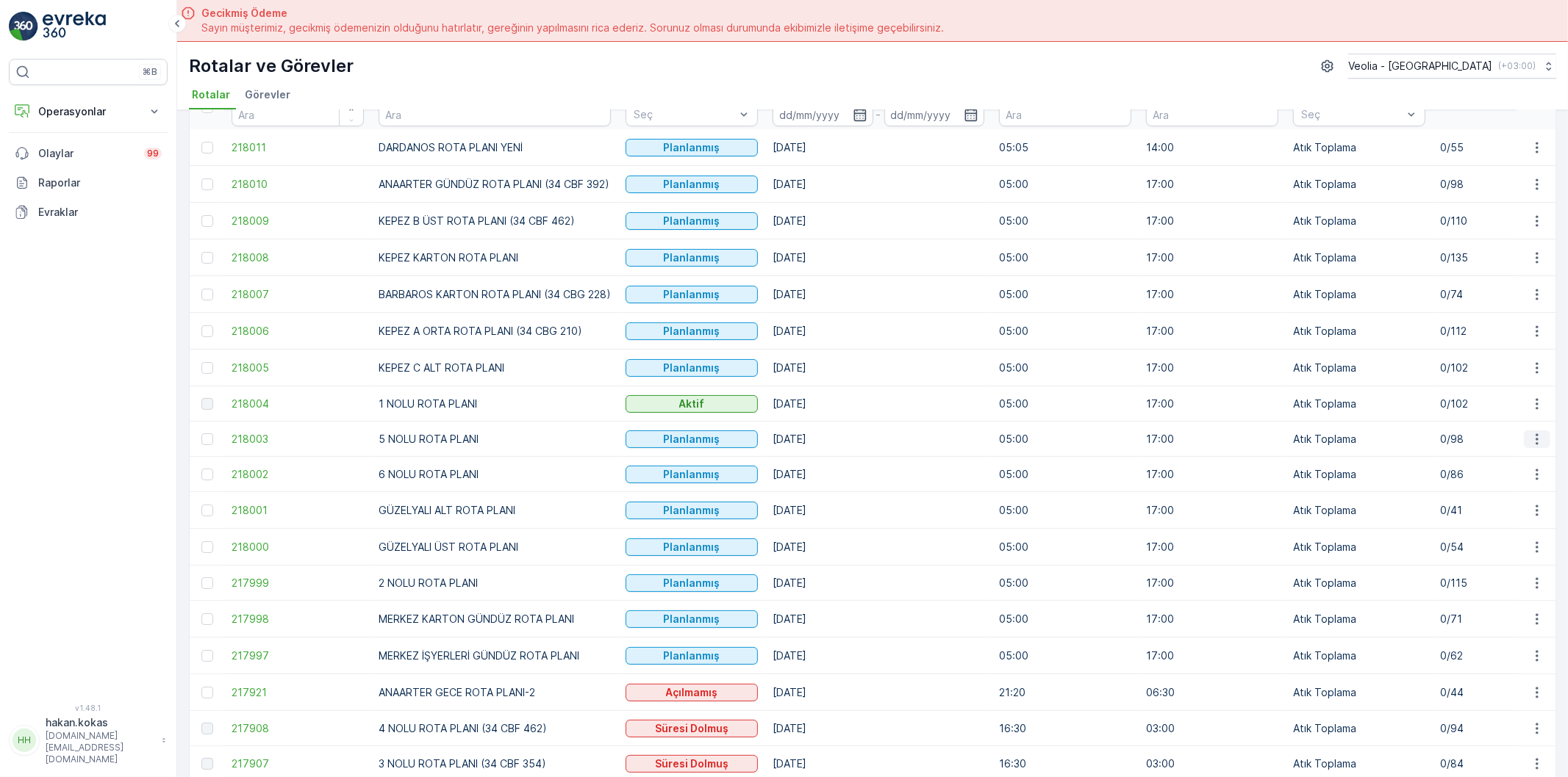
click at [1531, 441] on icon "button" at bounding box center [1537, 439] width 15 height 15
click at [1488, 523] on span "Atanan Kişiyi Değiştir" at bounding box center [1496, 524] width 103 height 15
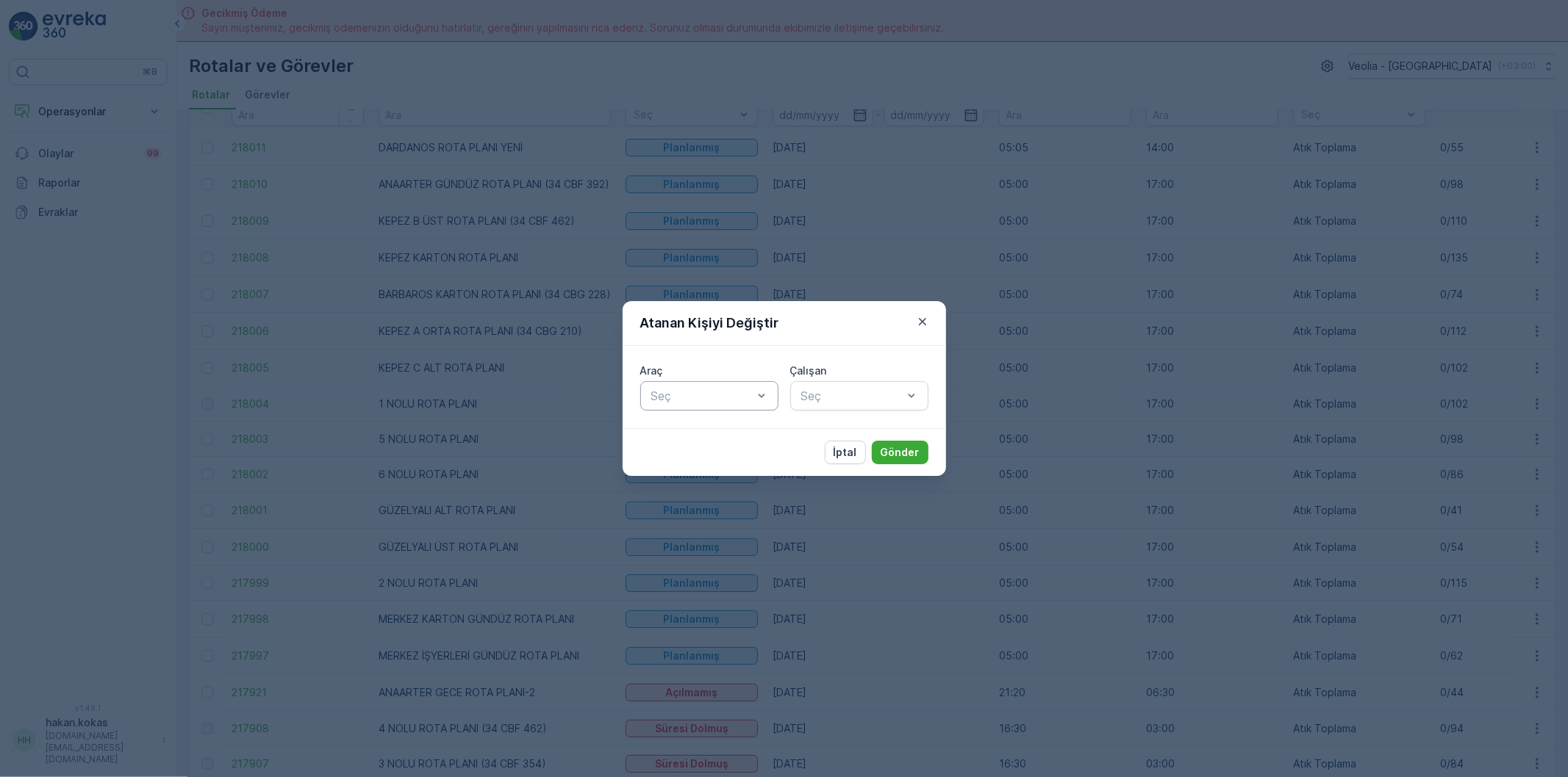
click at [711, 393] on div at bounding box center [702, 396] width 104 height 13
type input "374"
click at [713, 431] on span "34 NGP 374" at bounding box center [683, 431] width 68 height 13
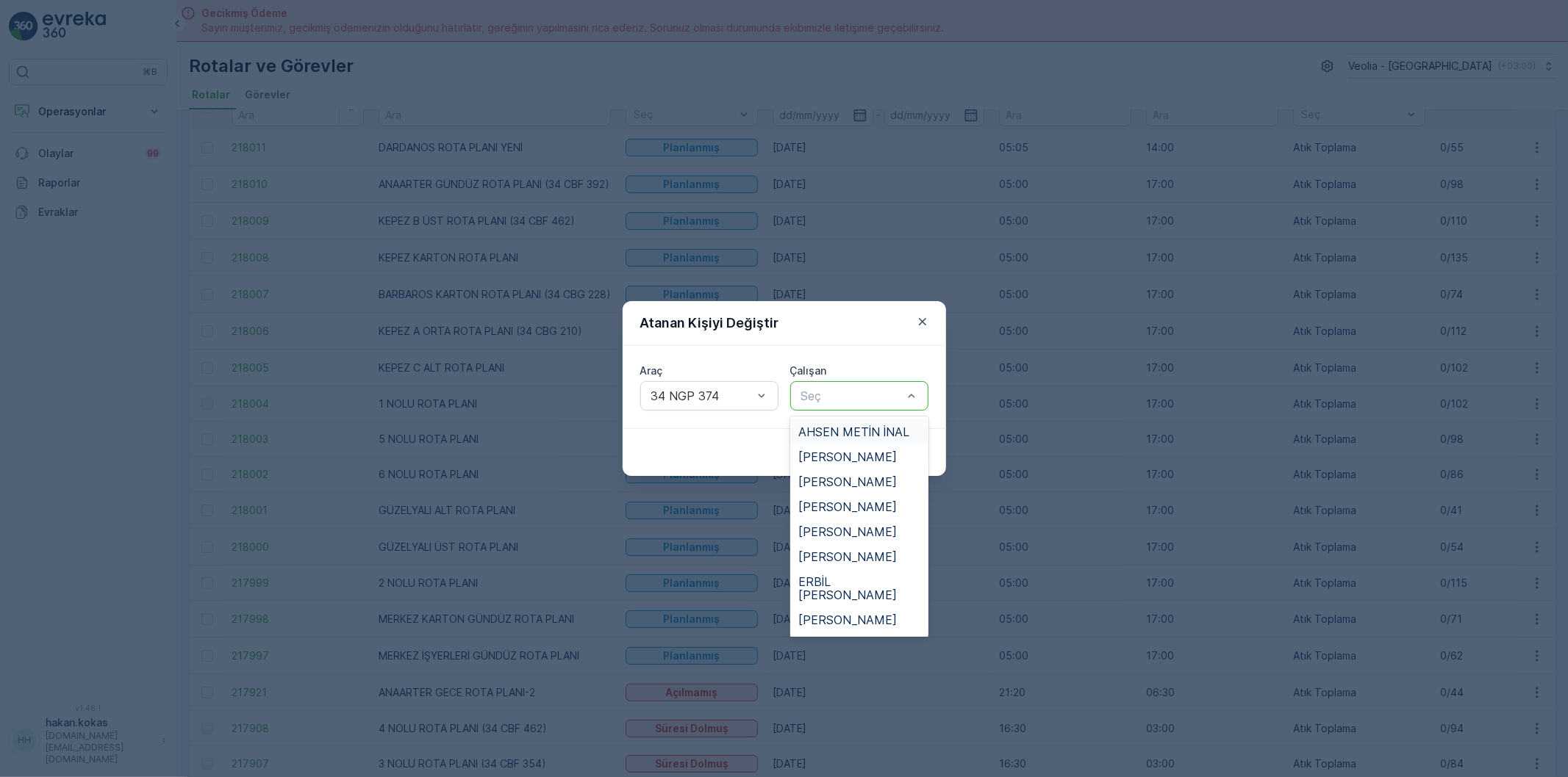
click at [820, 397] on div at bounding box center [852, 396] width 104 height 13
type input "ME"
click at [861, 551] on span "[PERSON_NAME]" at bounding box center [848, 556] width 98 height 13
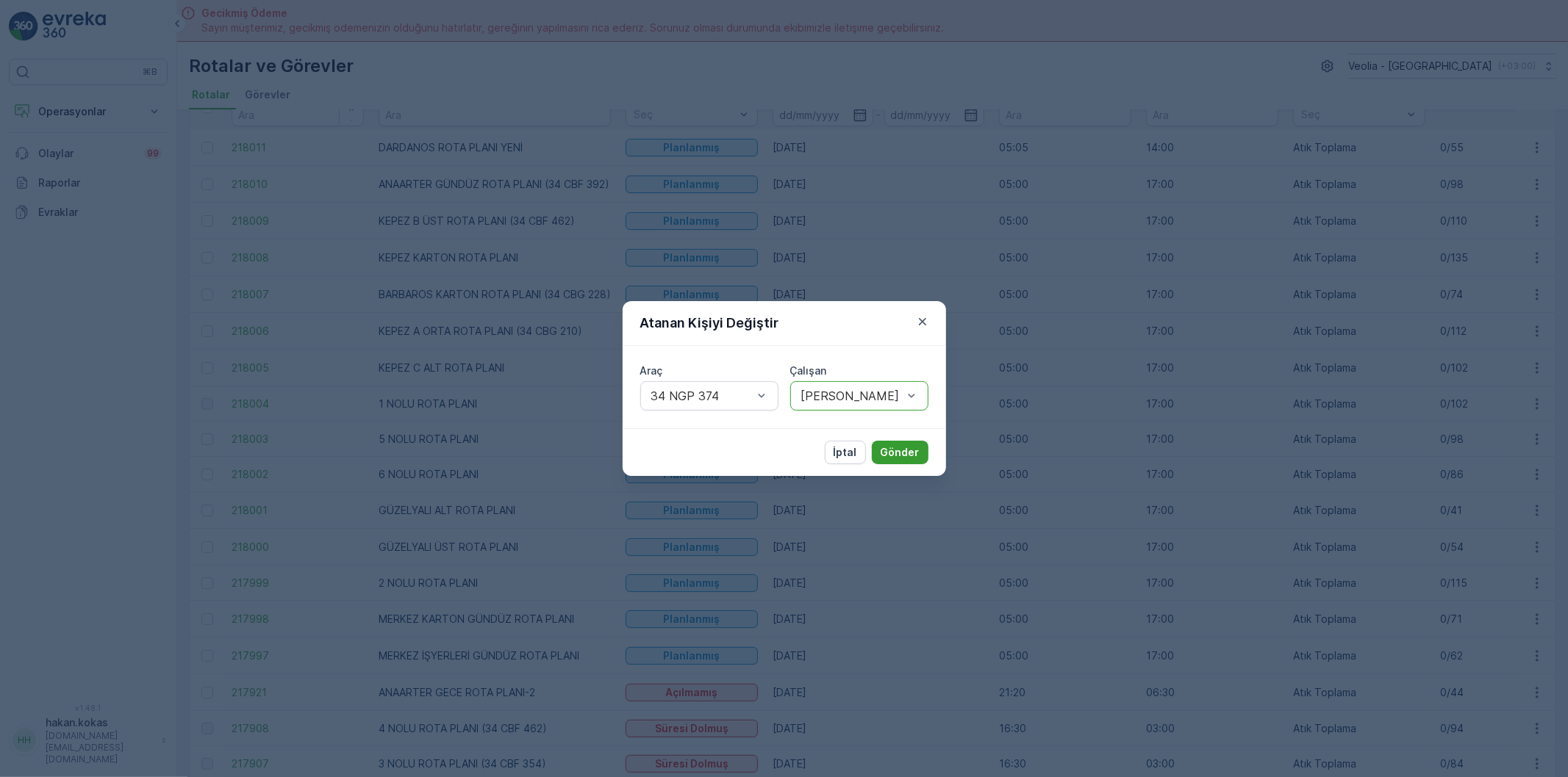
click at [895, 449] on p "Gönder" at bounding box center [900, 452] width 39 height 15
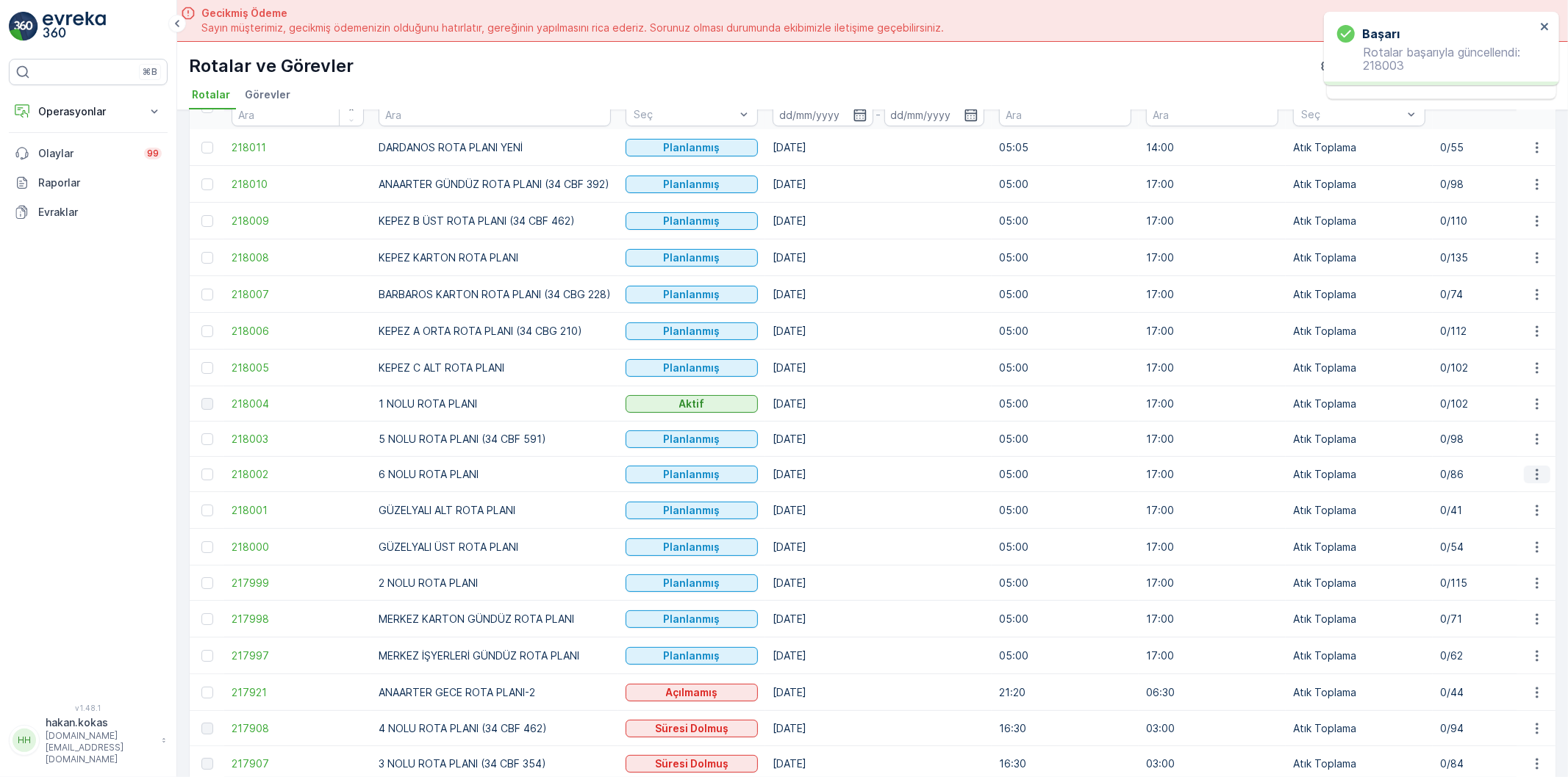
click at [1533, 474] on icon "button" at bounding box center [1537, 474] width 15 height 15
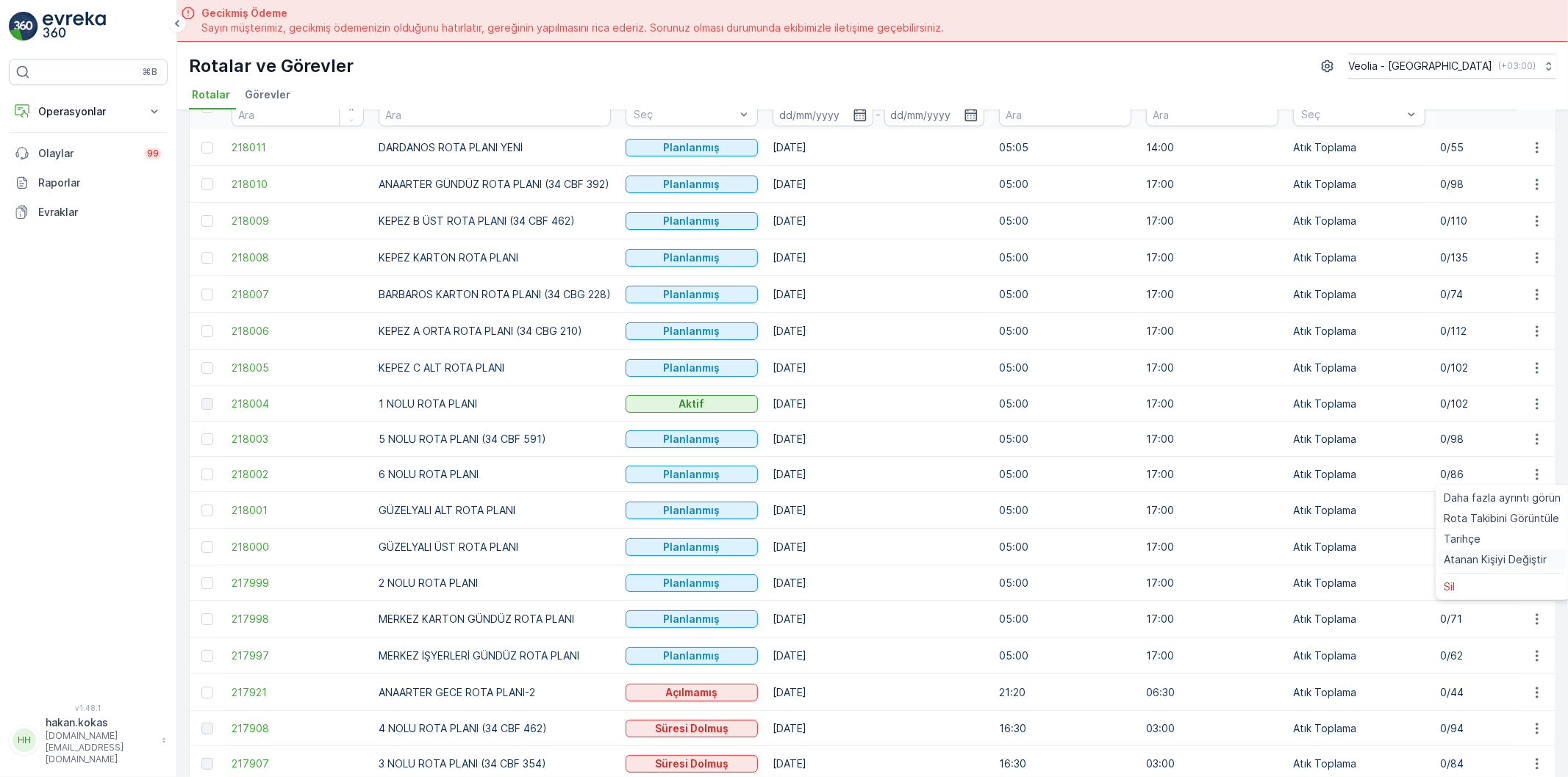
click at [1481, 555] on span "Atanan Kişiyi Değiştir" at bounding box center [1496, 559] width 103 height 15
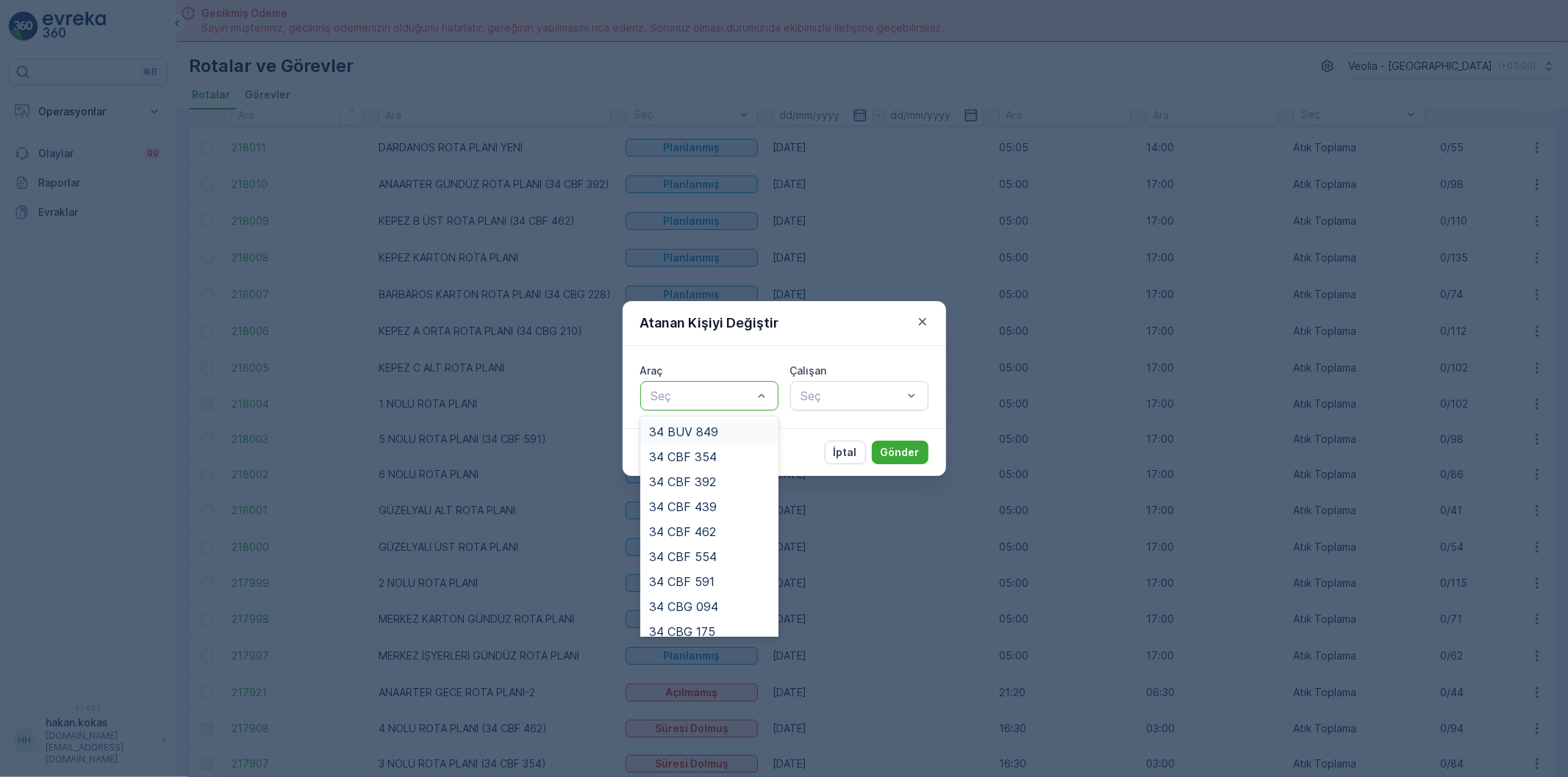
click at [726, 390] on div at bounding box center [702, 396] width 104 height 13
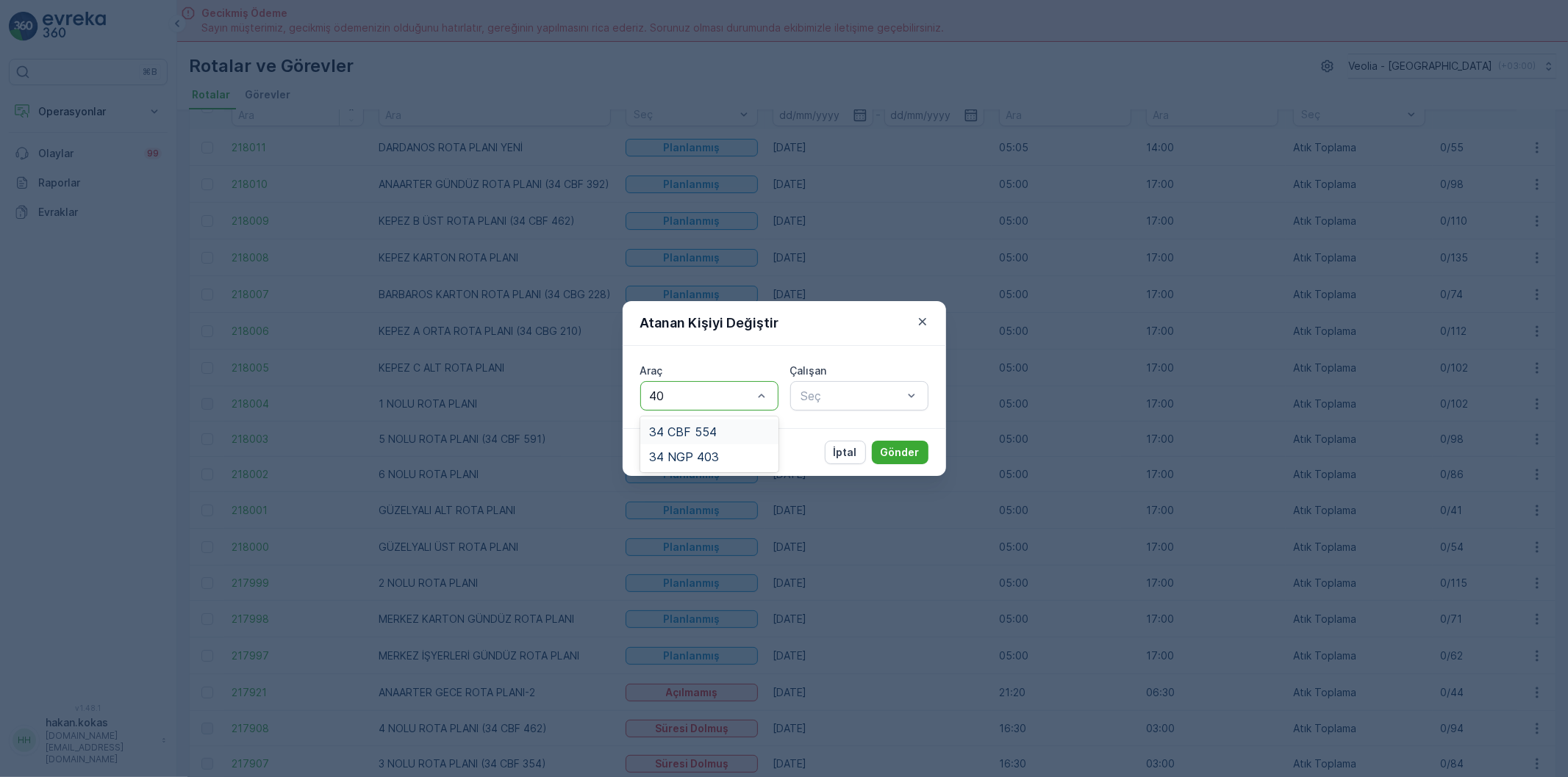
type input "403"
click at [725, 429] on div "34 NGP 403" at bounding box center [709, 431] width 120 height 13
click at [838, 401] on div at bounding box center [852, 396] width 104 height 13
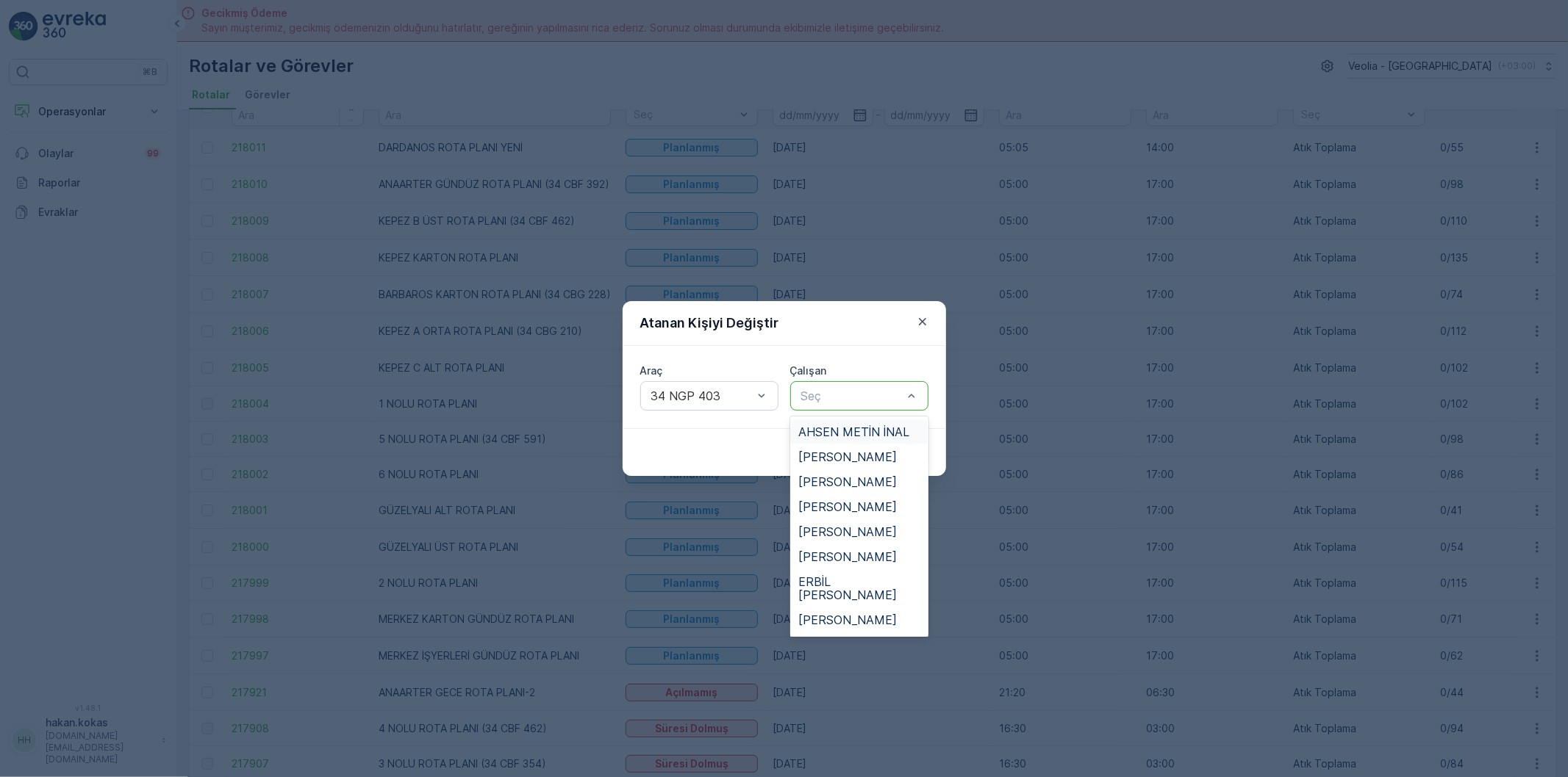
type input "G"
click at [840, 489] on span "GÖKHAN GENÇTEPE" at bounding box center [858, 495] width 119 height 13
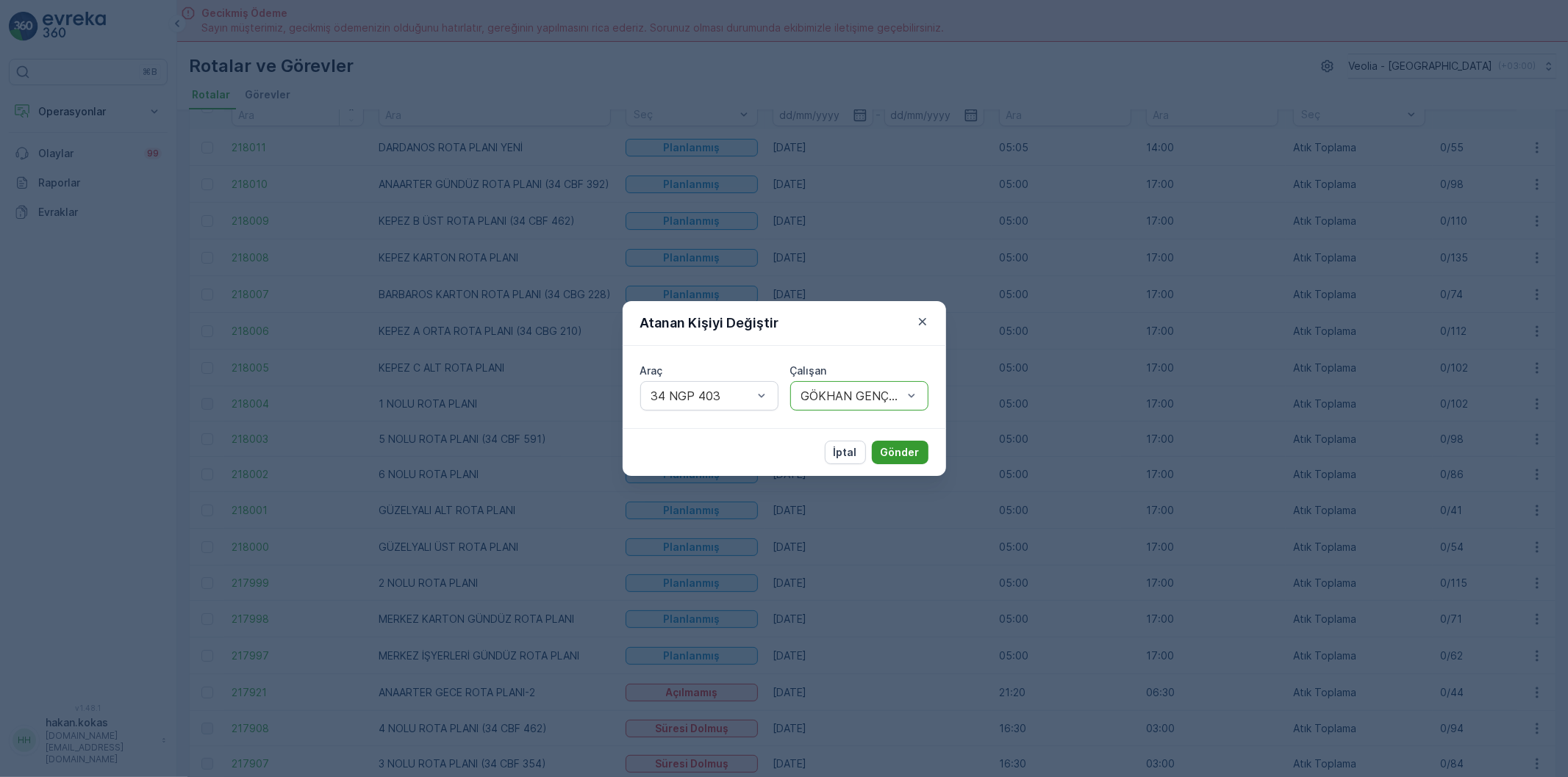
click at [891, 452] on p "Gönder" at bounding box center [900, 452] width 39 height 15
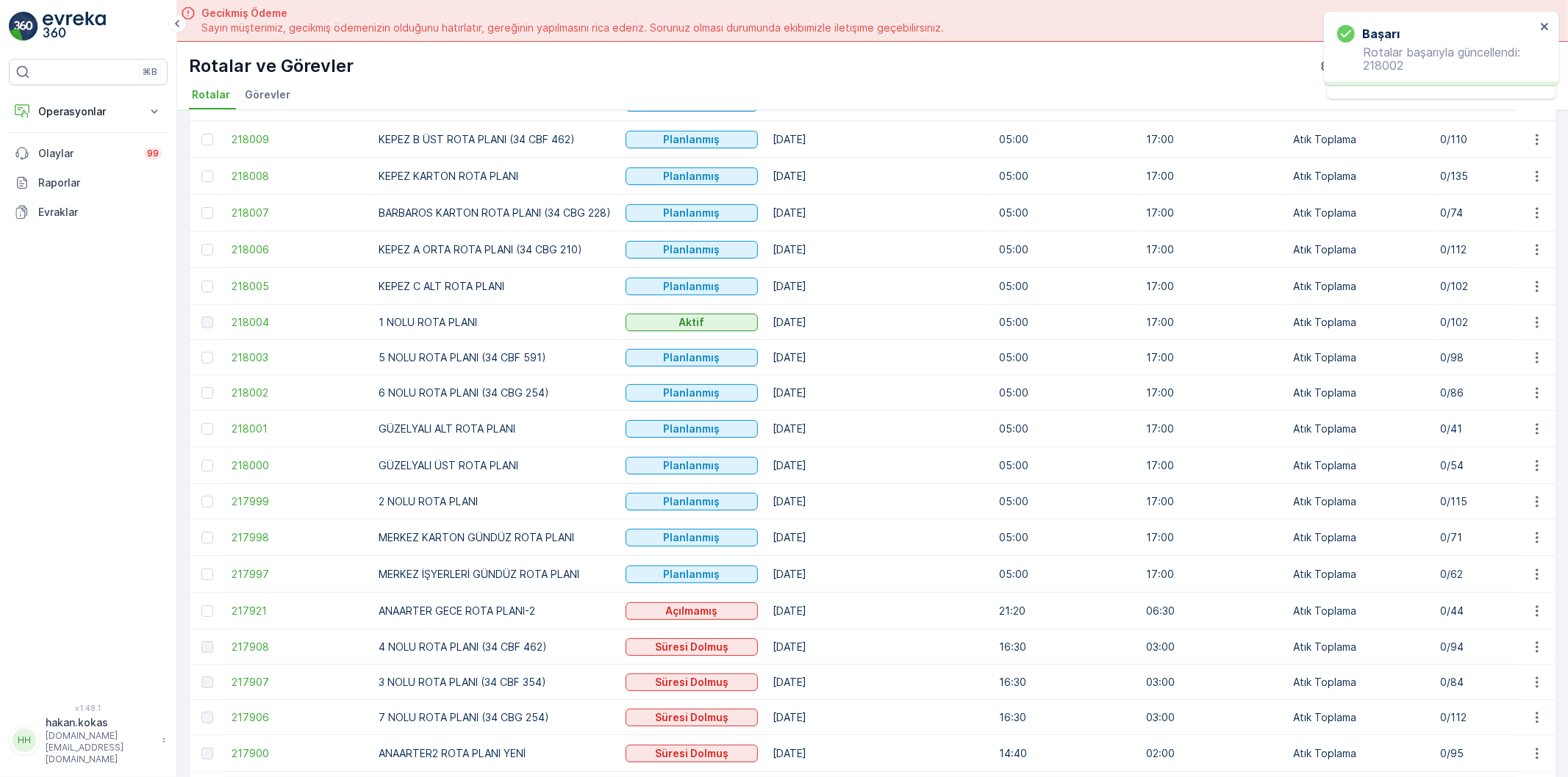
scroll to position [245, 0]
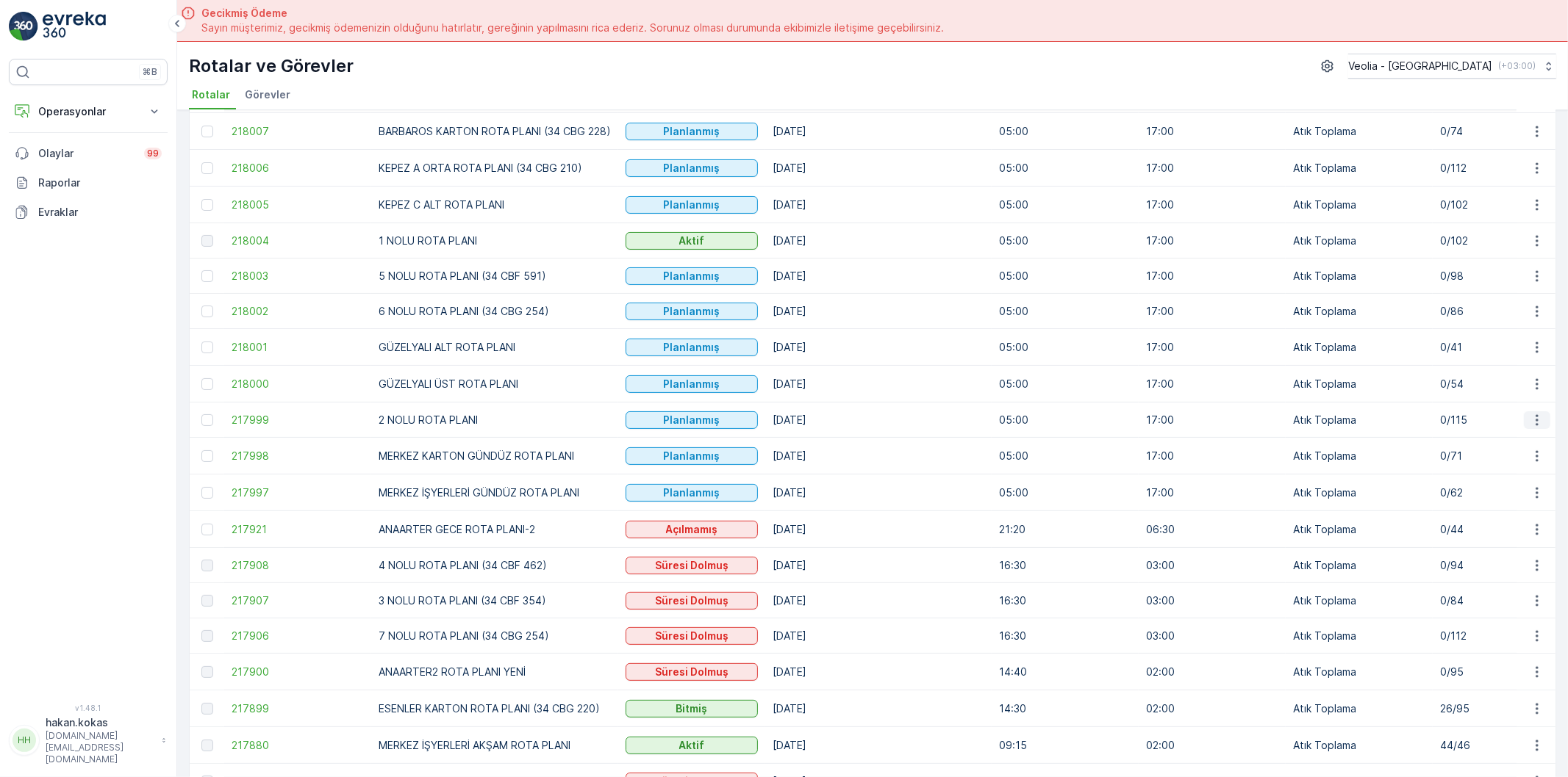
click at [1533, 421] on icon "button" at bounding box center [1537, 420] width 15 height 15
click at [1483, 512] on span "Atanan Kişiyi Değiştir" at bounding box center [1496, 506] width 103 height 15
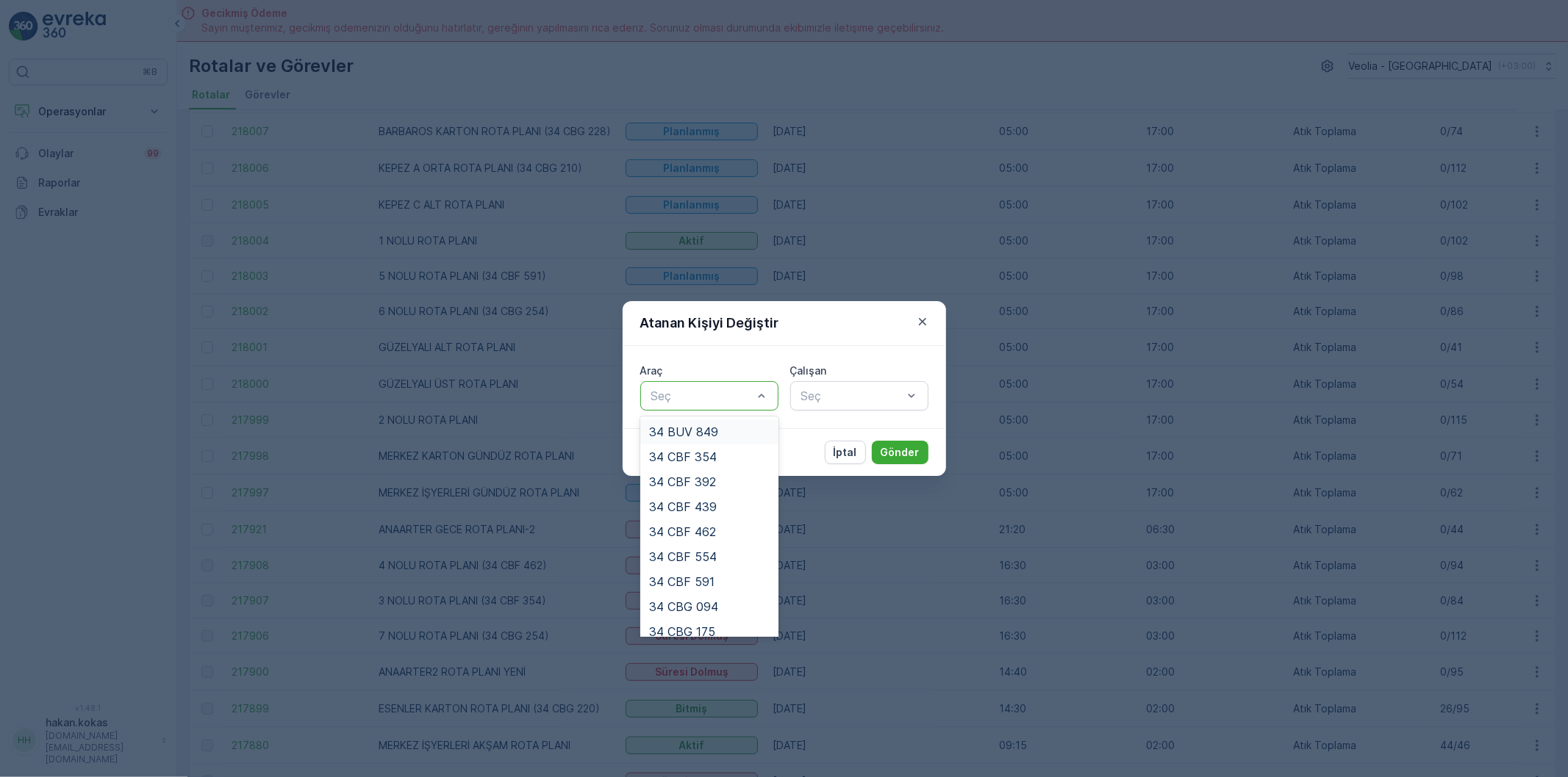
click at [721, 392] on div at bounding box center [702, 396] width 104 height 13
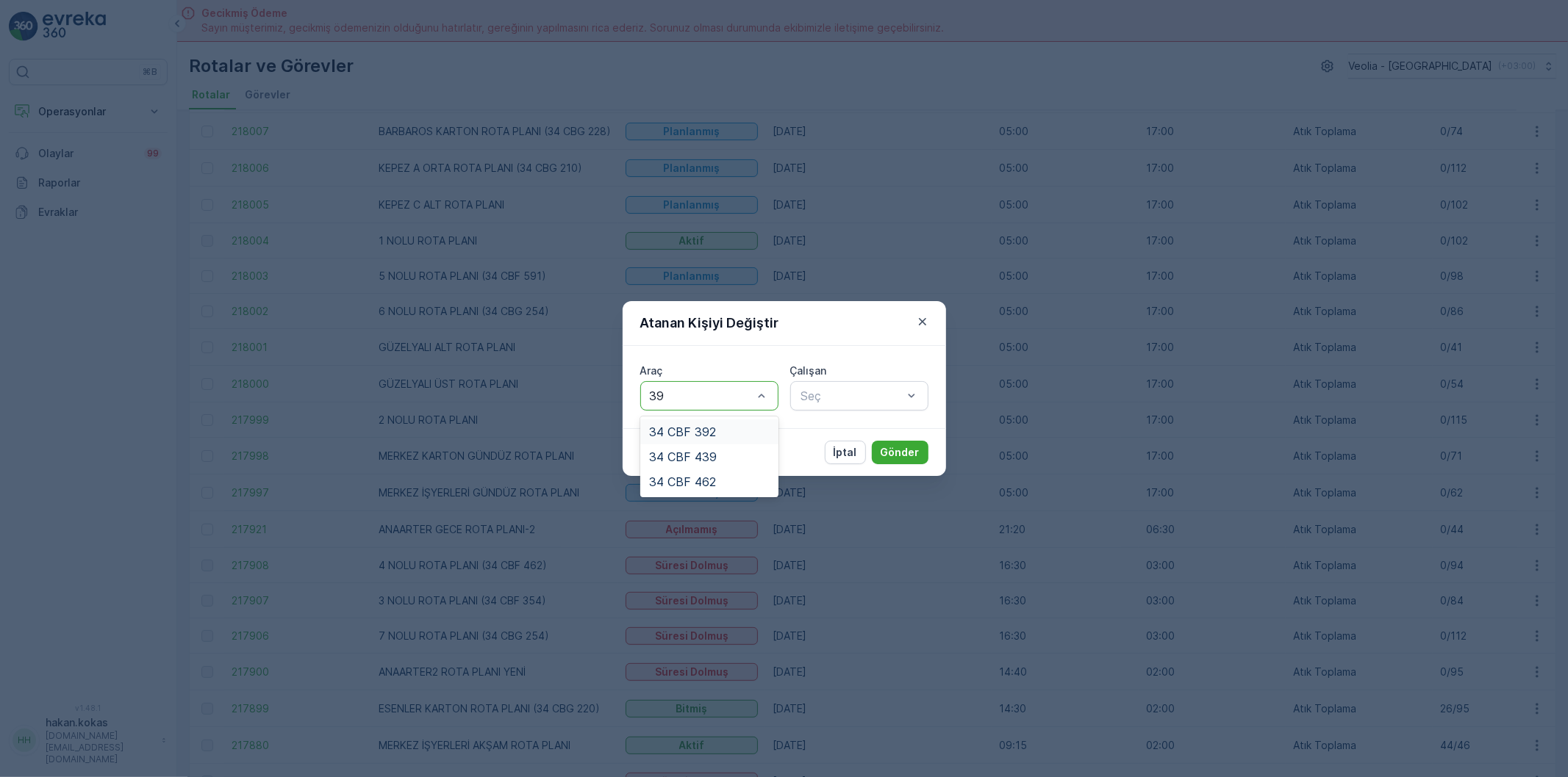
type input "392"
click at [721, 436] on div "34 CBF 392" at bounding box center [709, 431] width 120 height 13
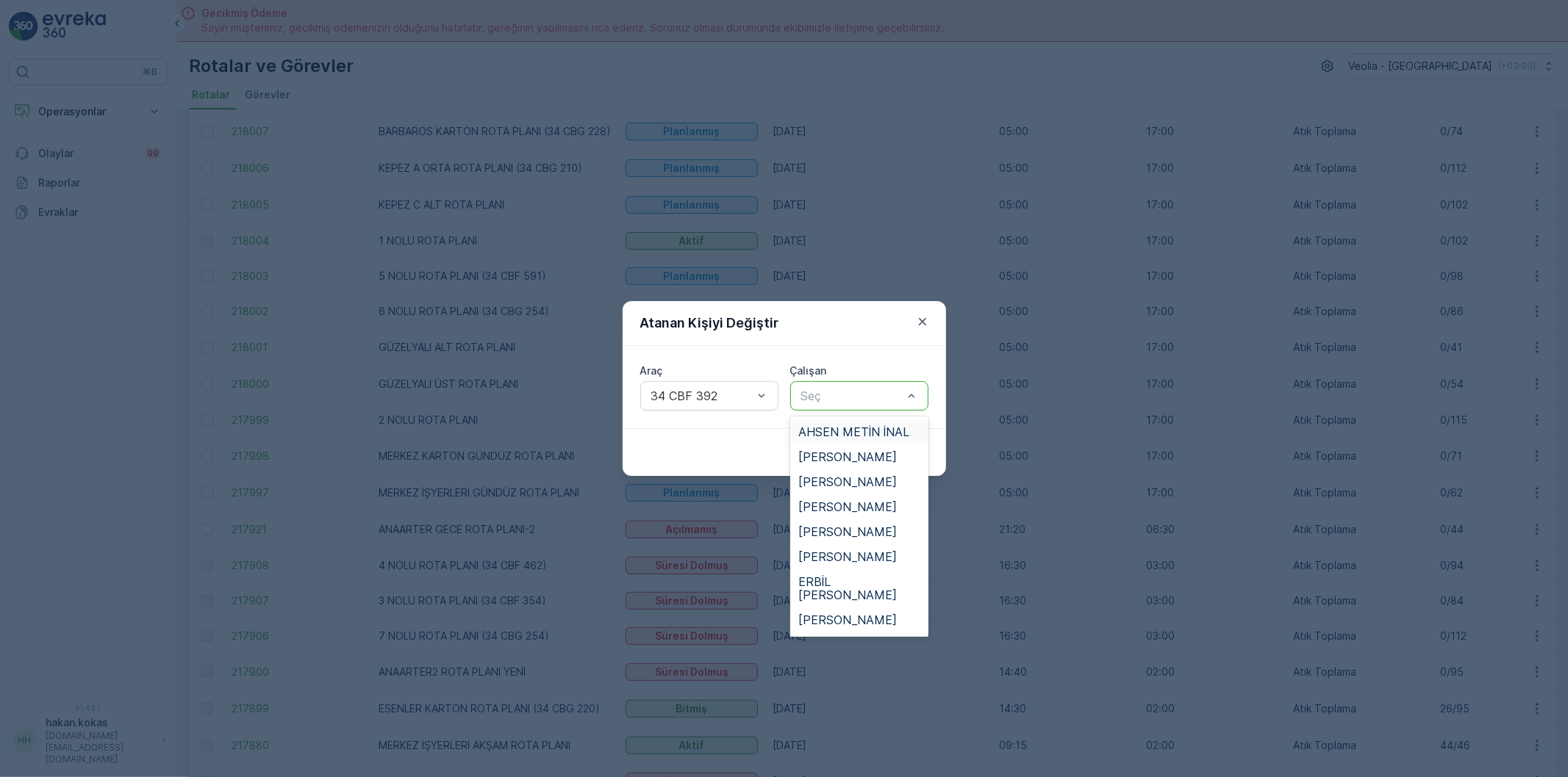
click at [824, 397] on div at bounding box center [852, 396] width 104 height 13
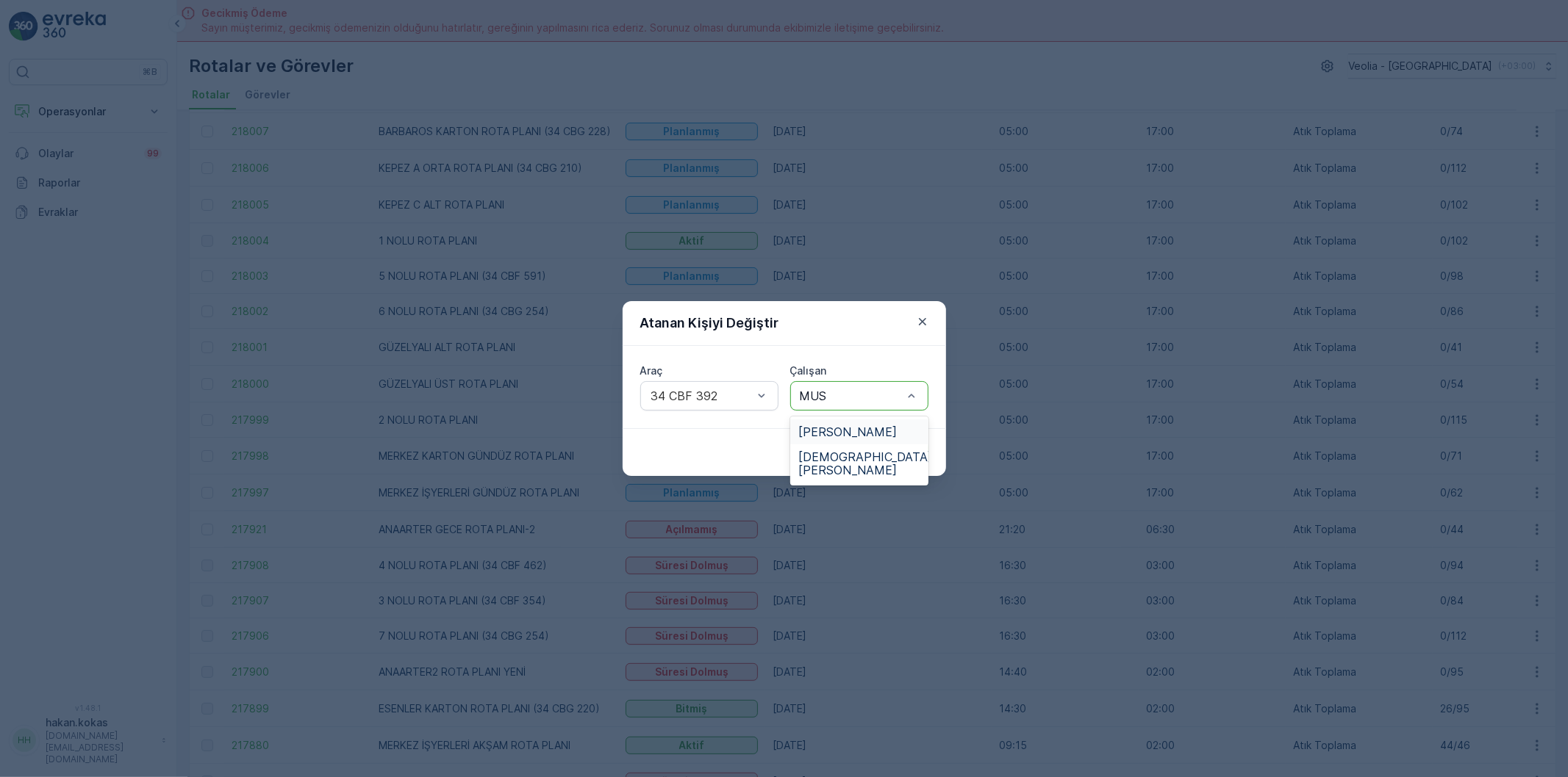
type input "MUST"
click at [855, 431] on span "[PERSON_NAME]" at bounding box center [848, 431] width 98 height 13
click at [896, 449] on p "Gönder" at bounding box center [900, 452] width 39 height 15
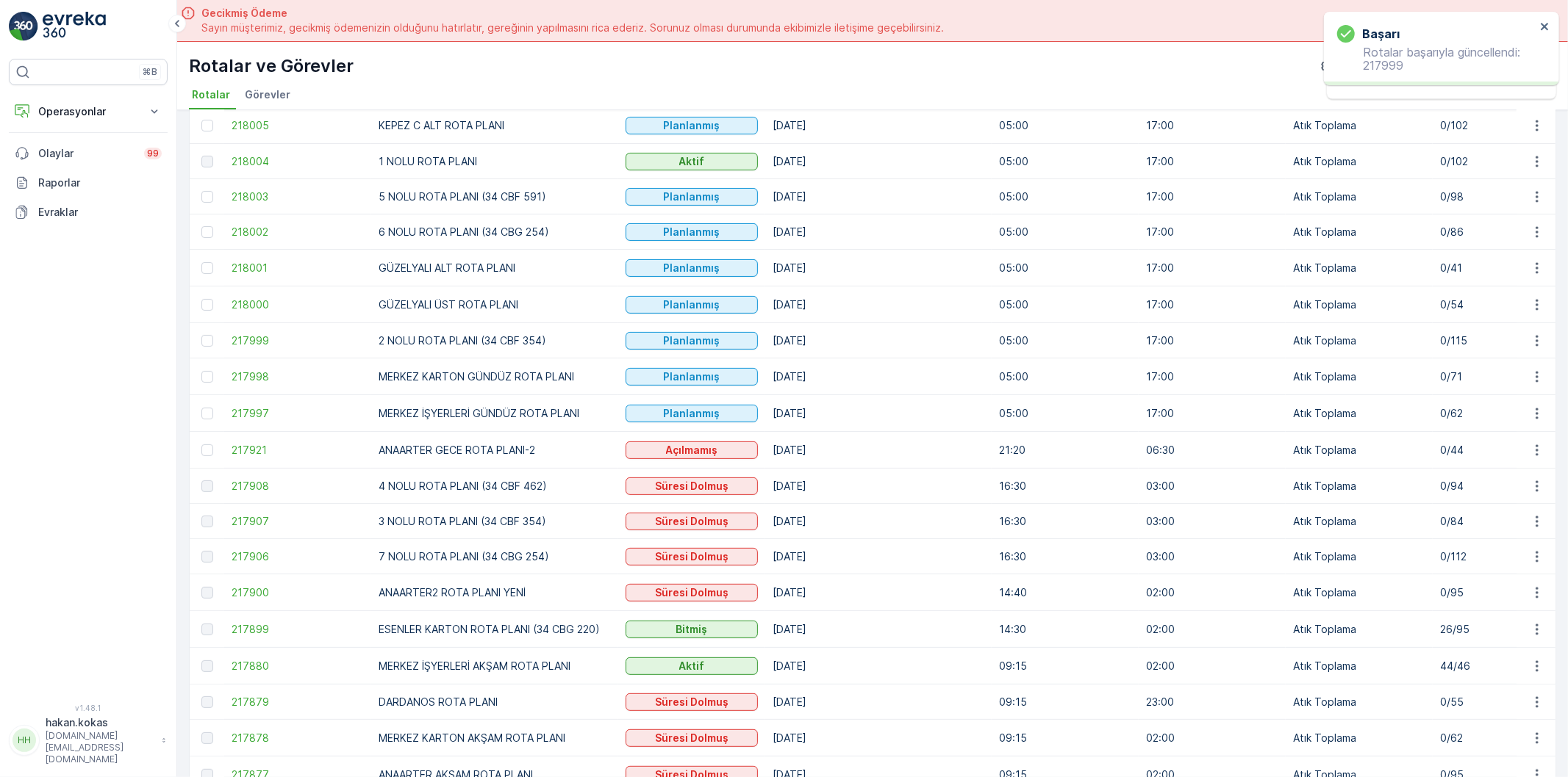
scroll to position [326, 0]
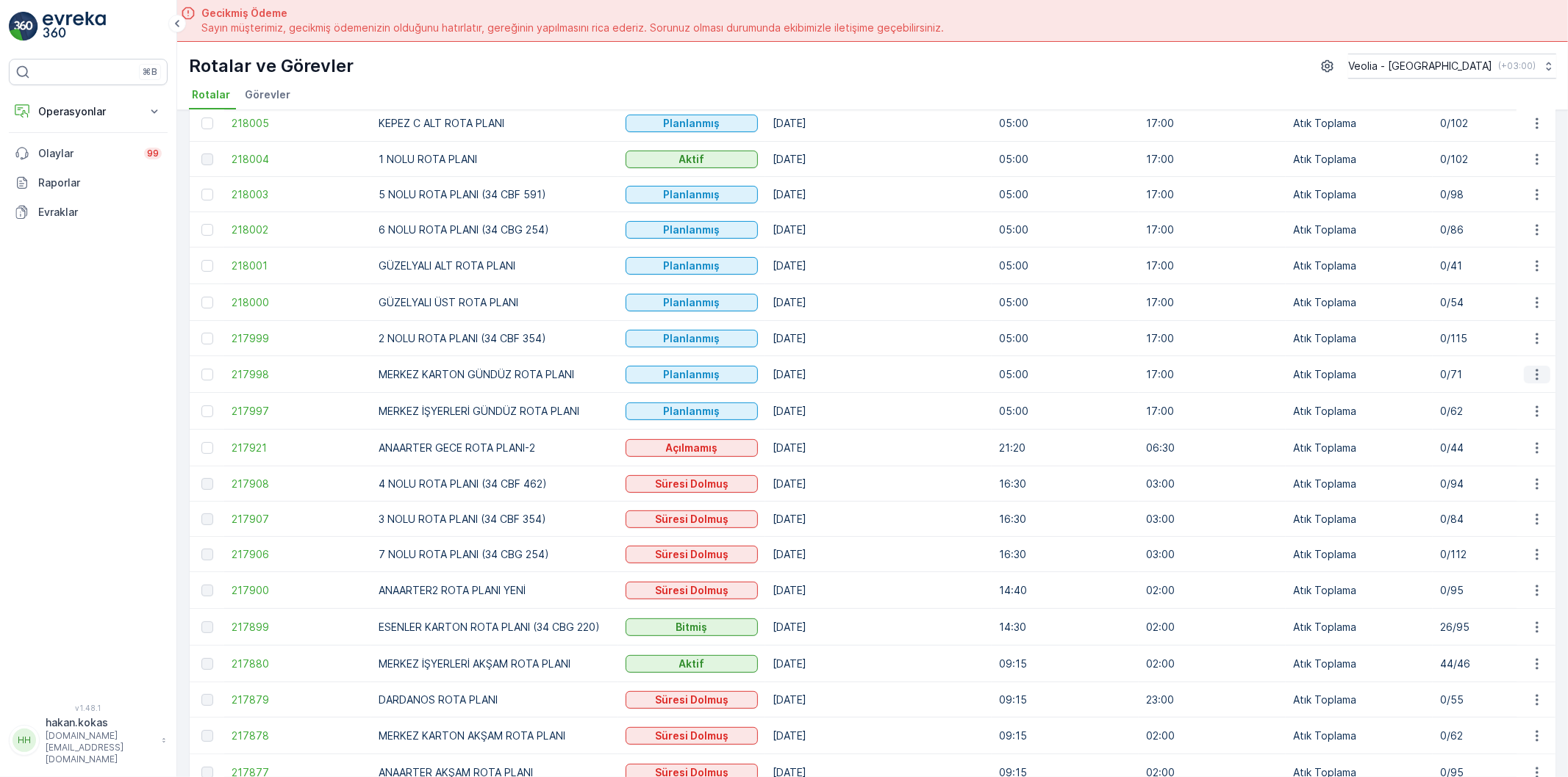
click at [1537, 376] on icon "button" at bounding box center [1537, 374] width 15 height 15
click at [1509, 458] on span "Atanan Kişiyi Değiştir" at bounding box center [1496, 461] width 103 height 15
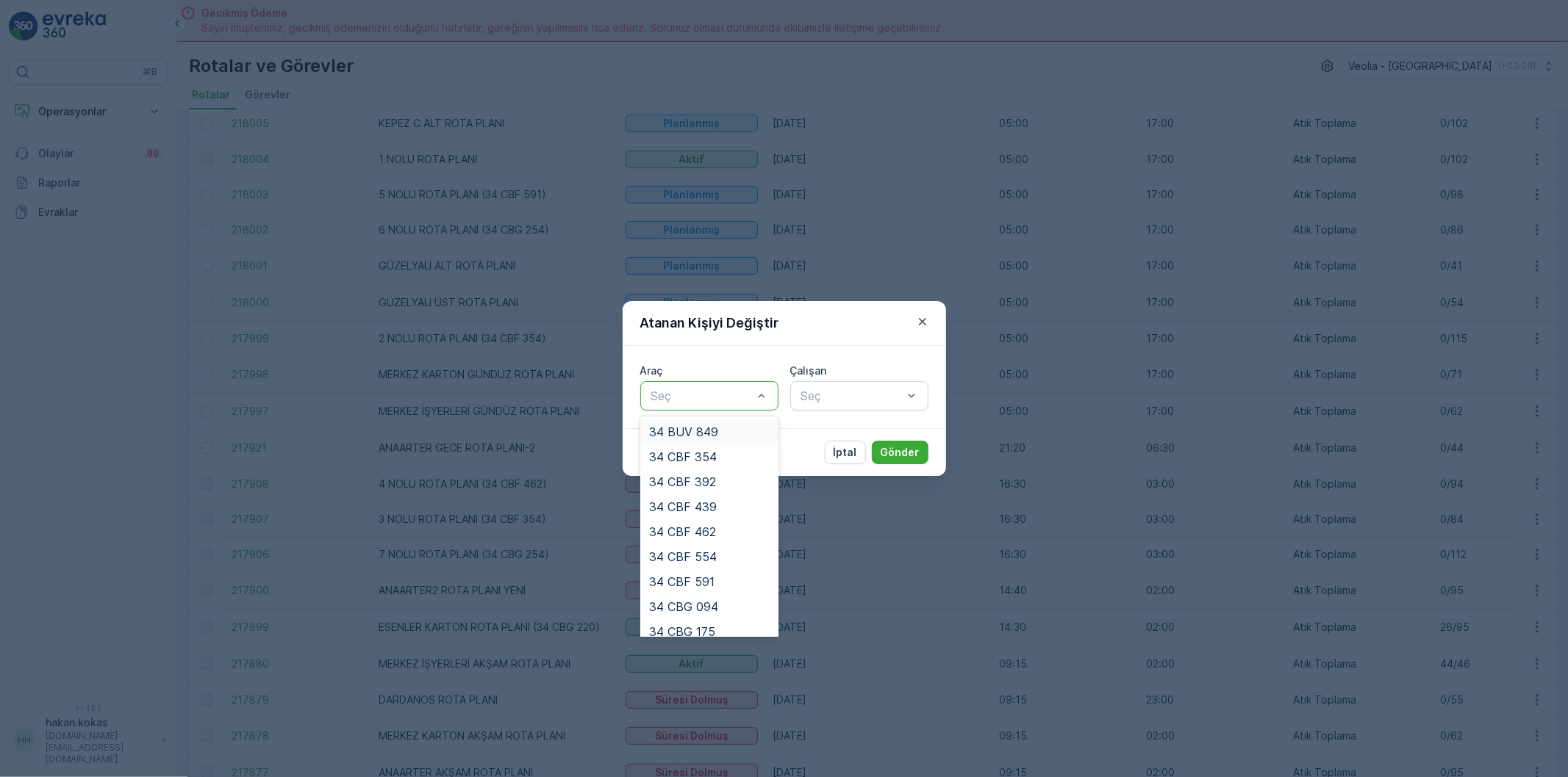
click at [723, 393] on div at bounding box center [702, 396] width 104 height 13
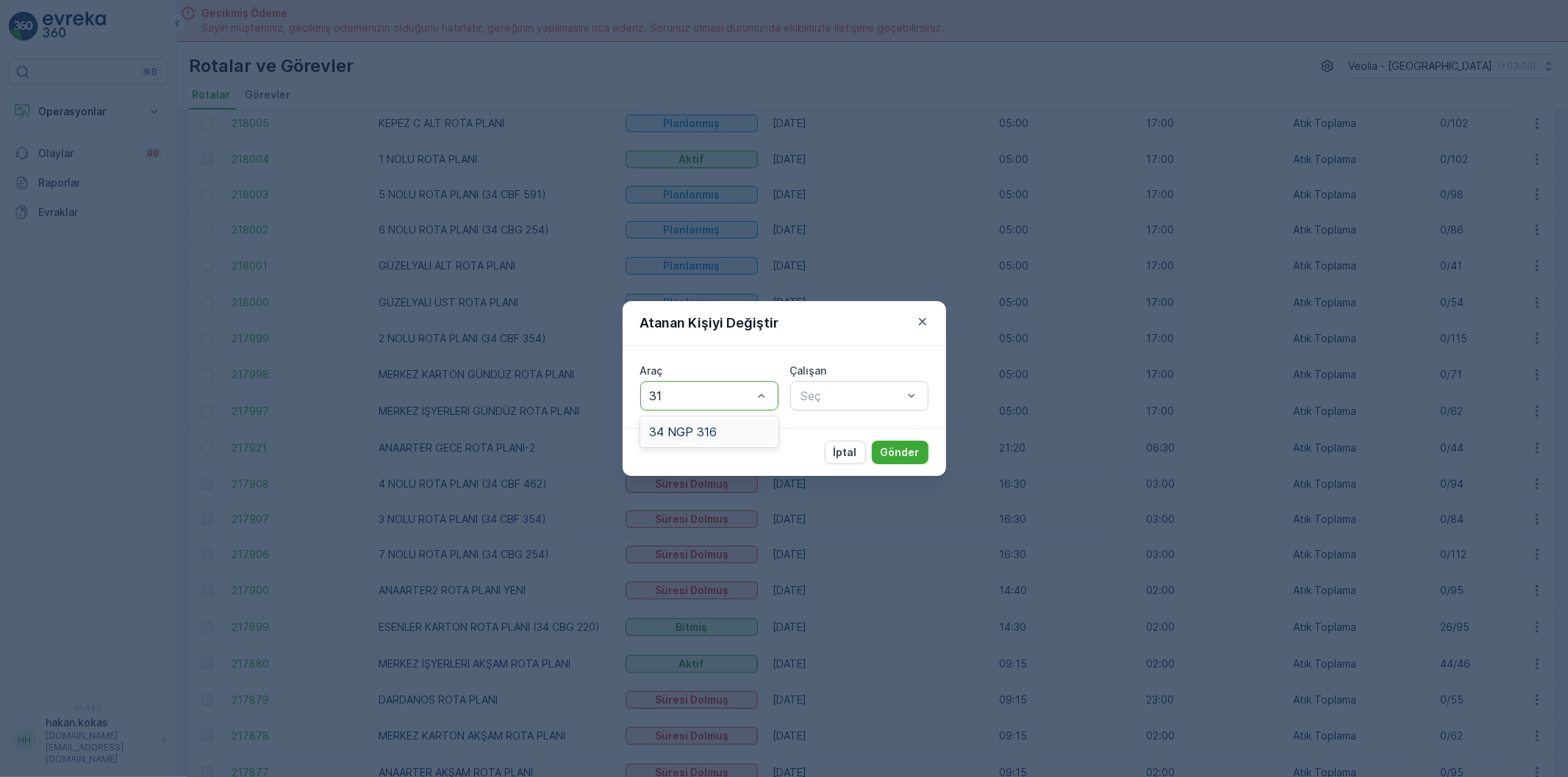
type input "316"
click at [702, 430] on span "34 NGP 316" at bounding box center [683, 431] width 68 height 13
click at [809, 395] on div at bounding box center [852, 396] width 104 height 13
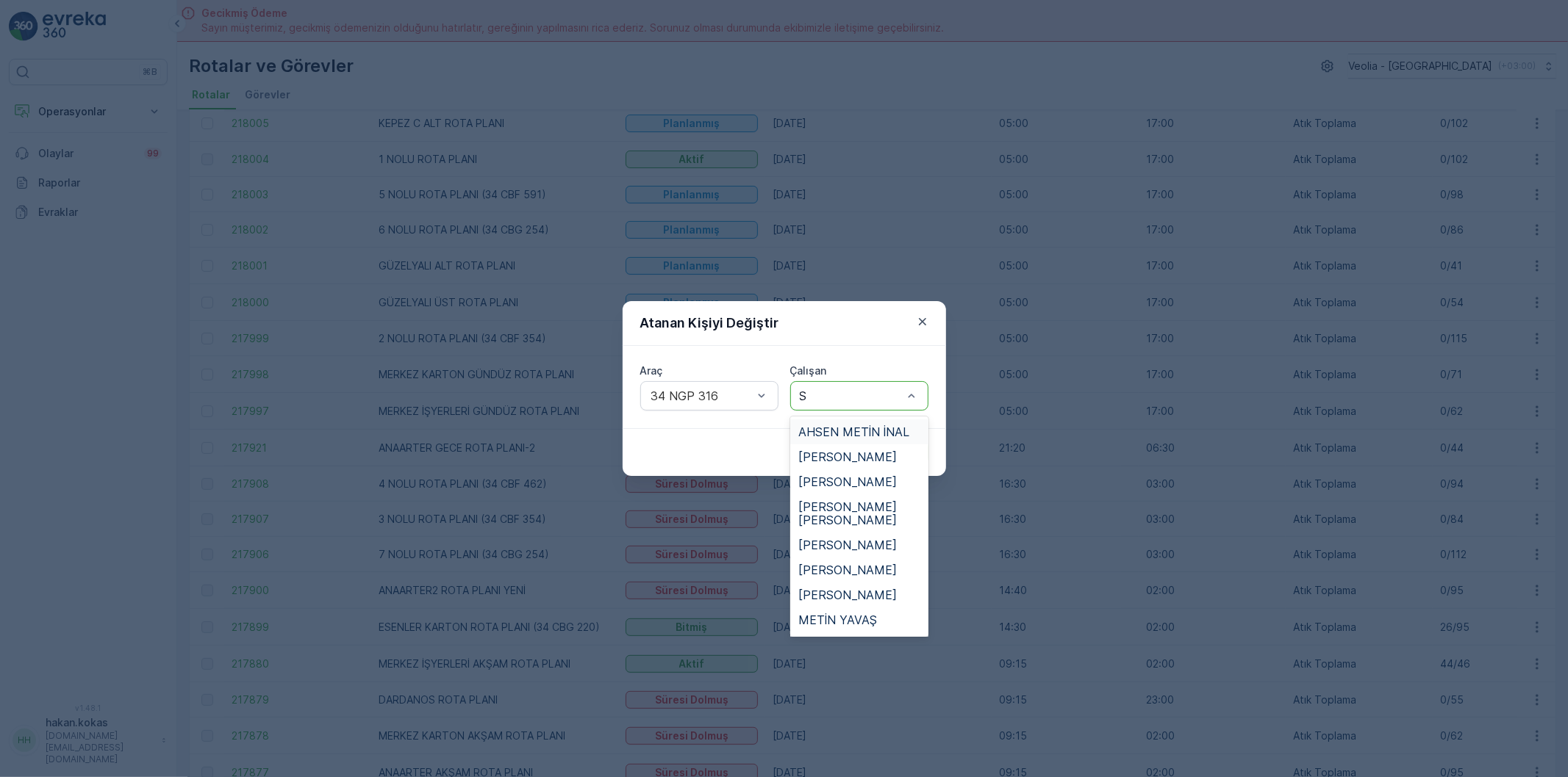
type input "SA"
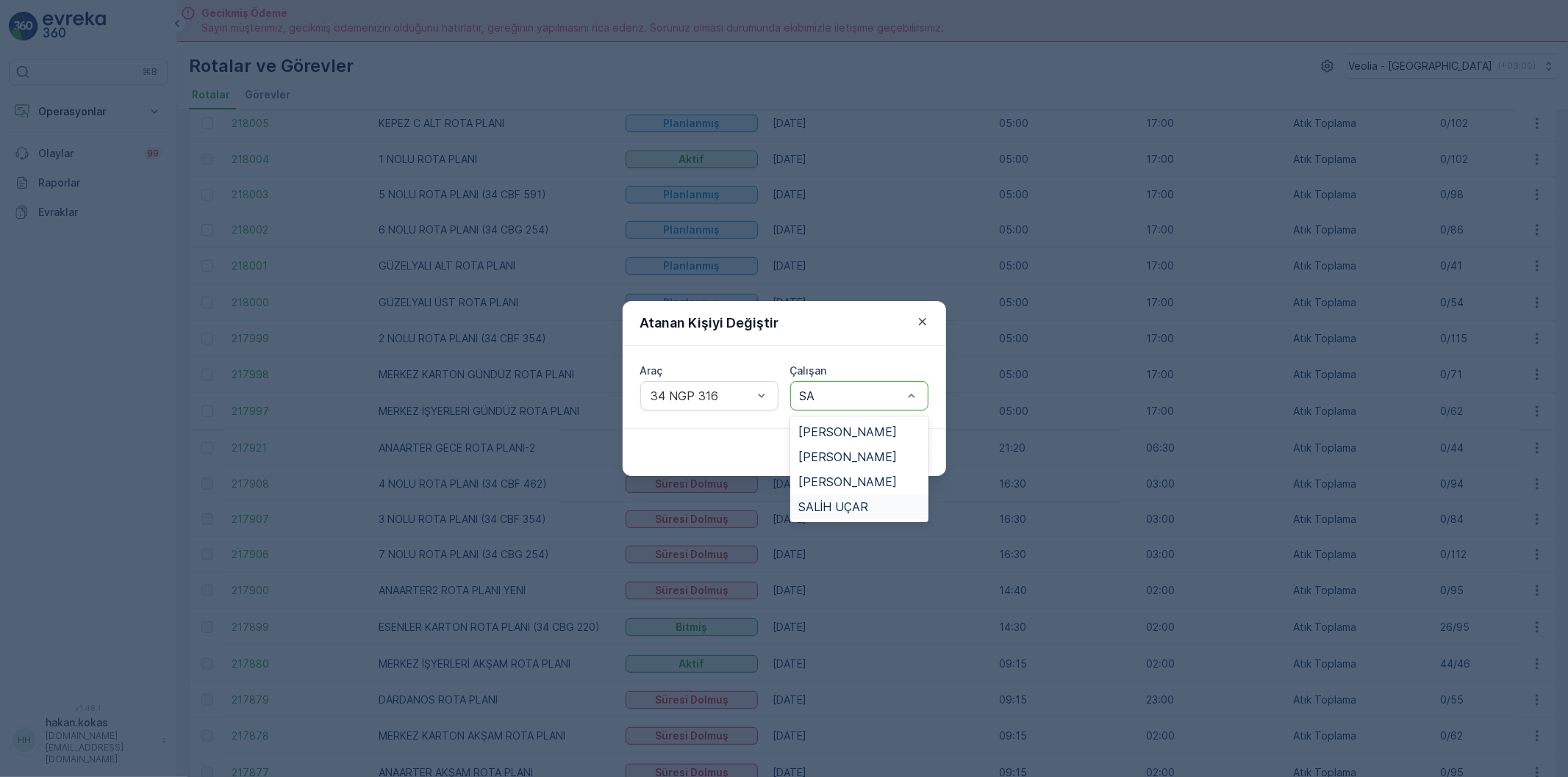
click at [850, 508] on span "SALİH UÇAR" at bounding box center [834, 506] width 70 height 13
click at [897, 450] on p "Gönder" at bounding box center [900, 452] width 39 height 15
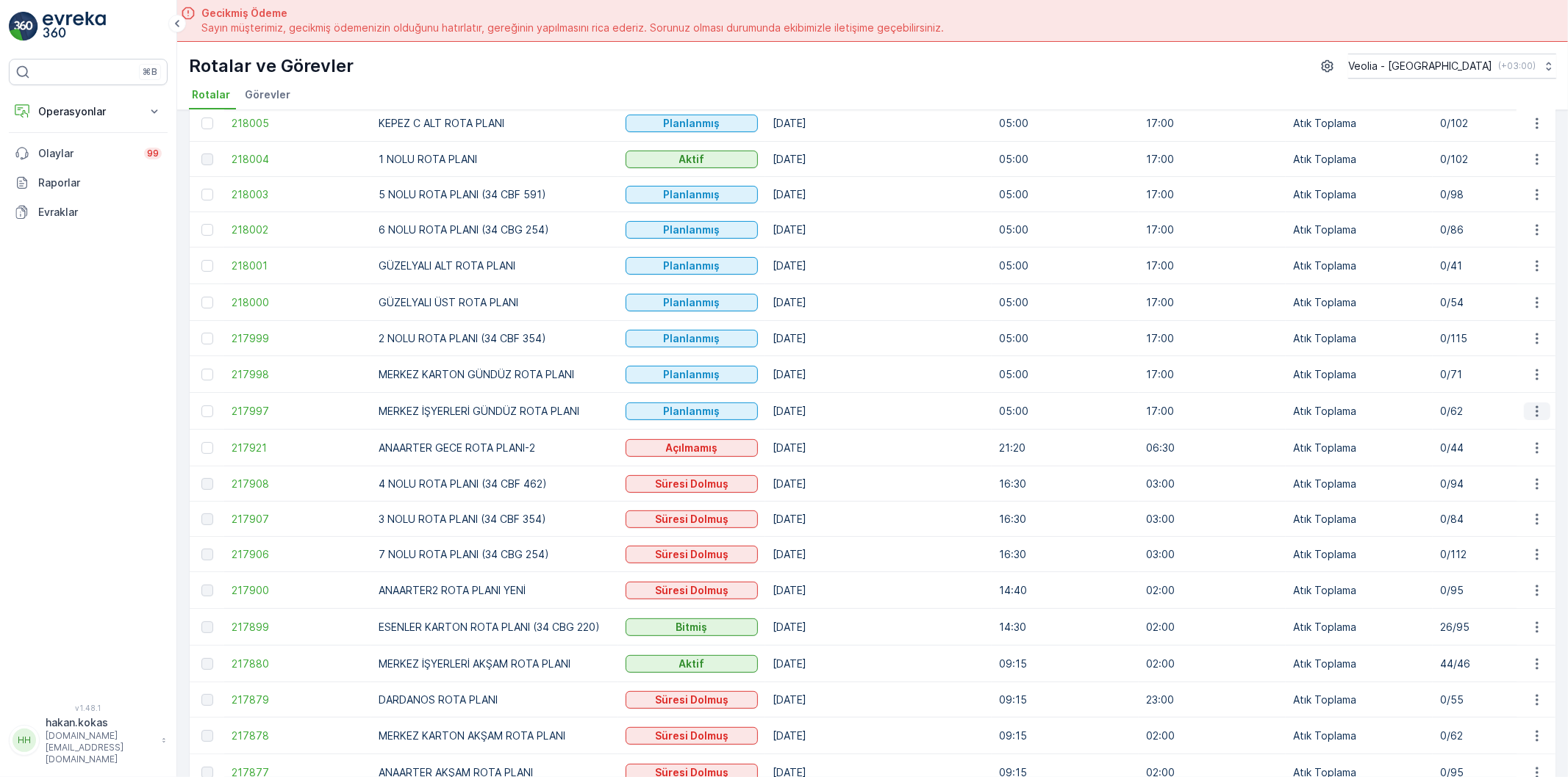
click at [1530, 413] on icon "button" at bounding box center [1537, 411] width 15 height 15
click at [1471, 497] on span "Atanan Kişiyi Değiştir" at bounding box center [1496, 498] width 103 height 15
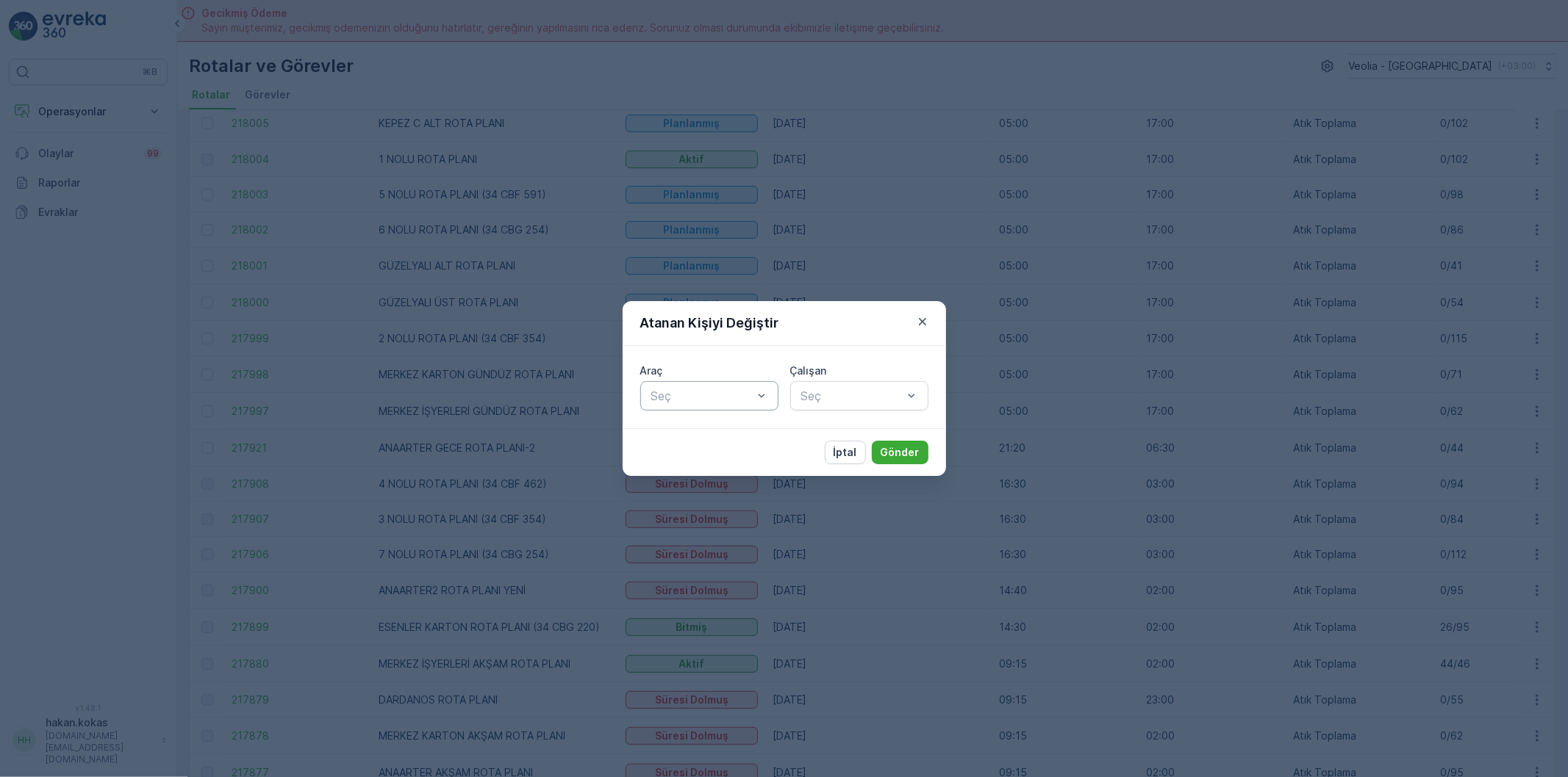
click at [685, 391] on div at bounding box center [702, 396] width 104 height 13
type input "242"
click at [715, 427] on span "34 NGP 242" at bounding box center [683, 431] width 68 height 13
click at [807, 397] on div at bounding box center [852, 396] width 104 height 13
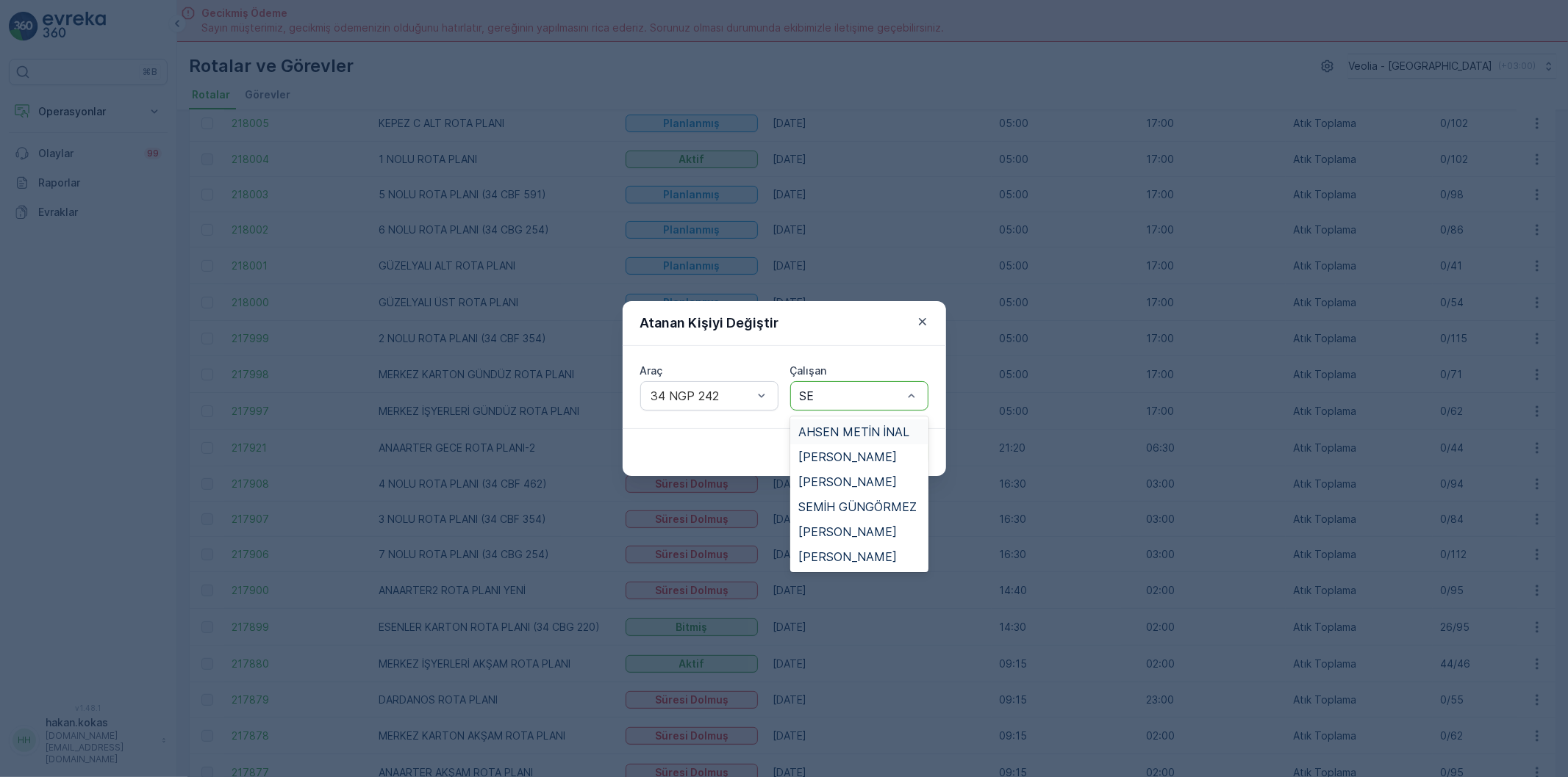
type input "SER"
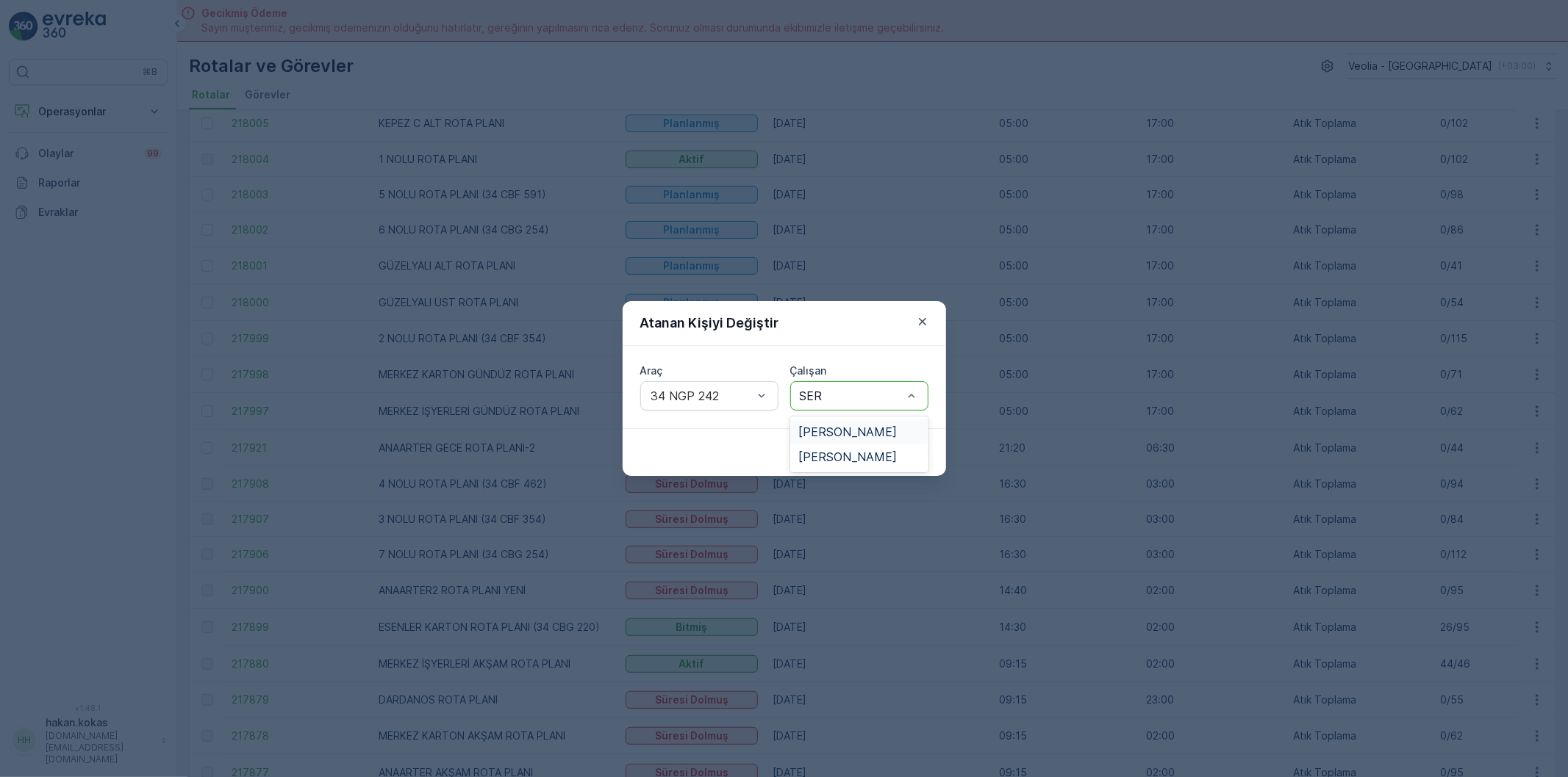
click at [841, 431] on span "[PERSON_NAME]" at bounding box center [848, 431] width 98 height 13
click at [906, 453] on p "Gönder" at bounding box center [900, 452] width 39 height 15
